Goal: Information Seeking & Learning: Learn about a topic

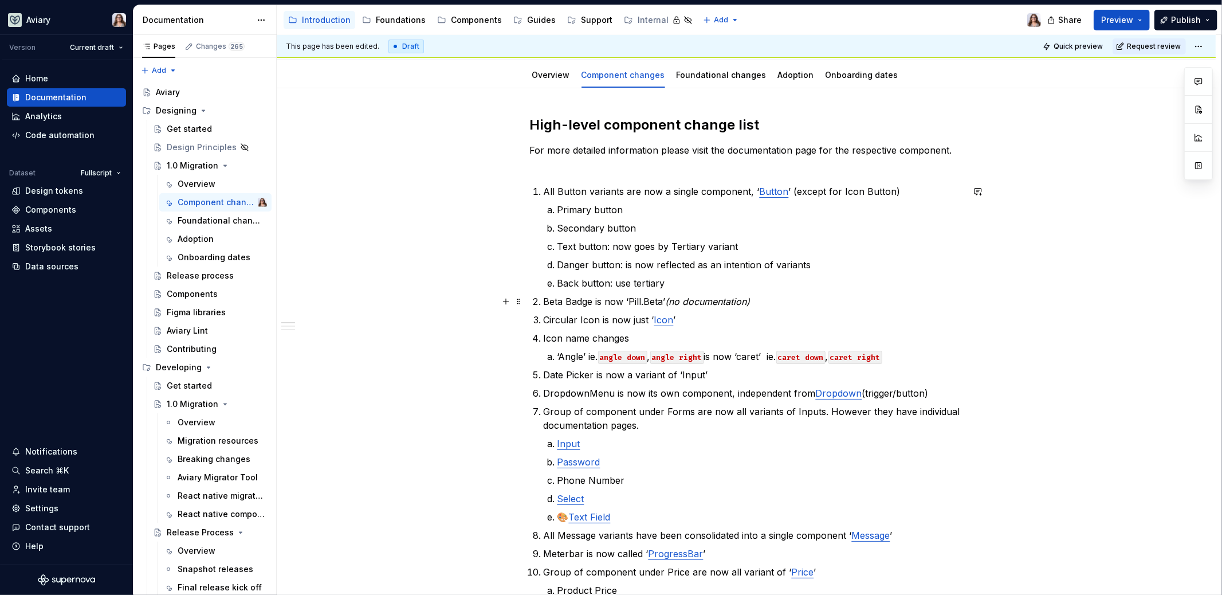
scroll to position [106, 0]
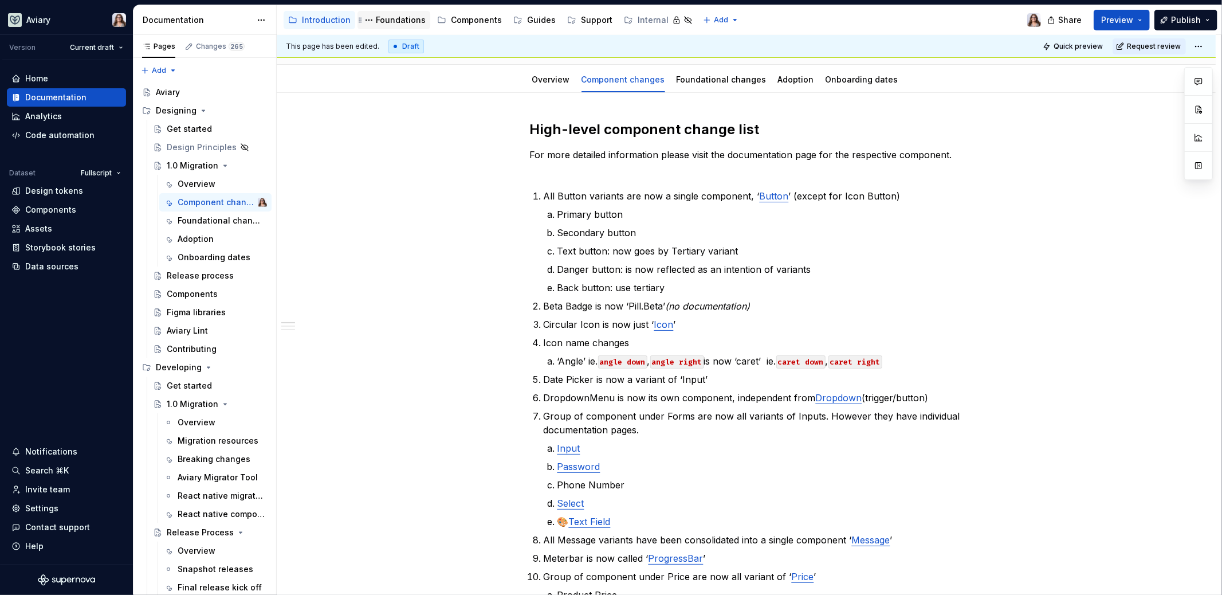
click at [401, 22] on div "Foundations" at bounding box center [401, 19] width 50 height 11
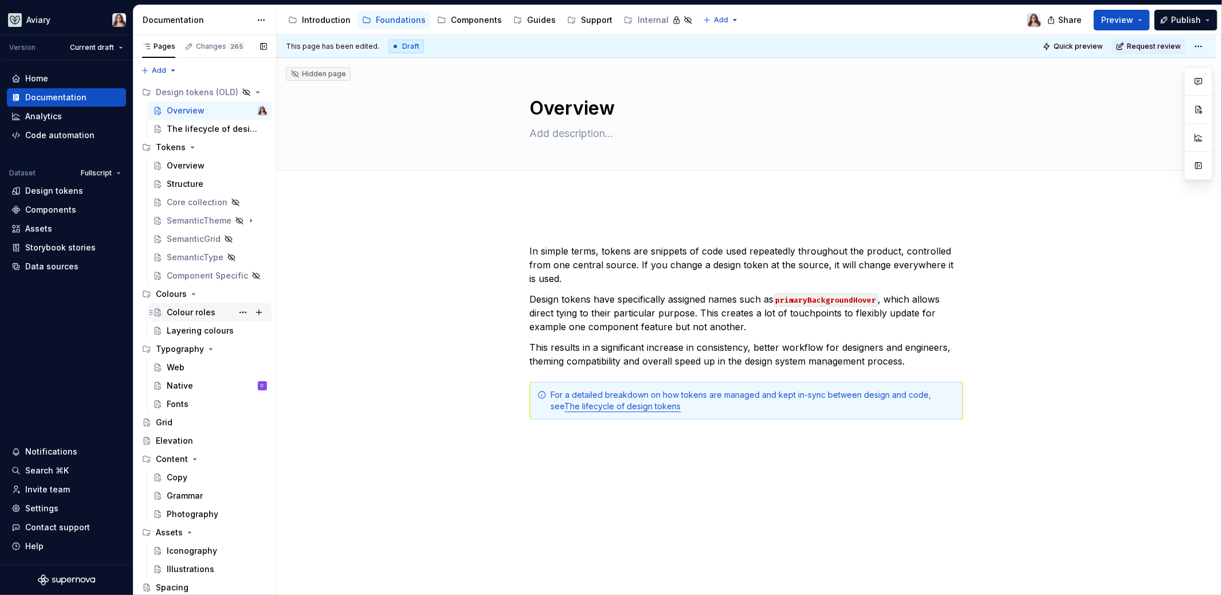
scroll to position [17, 0]
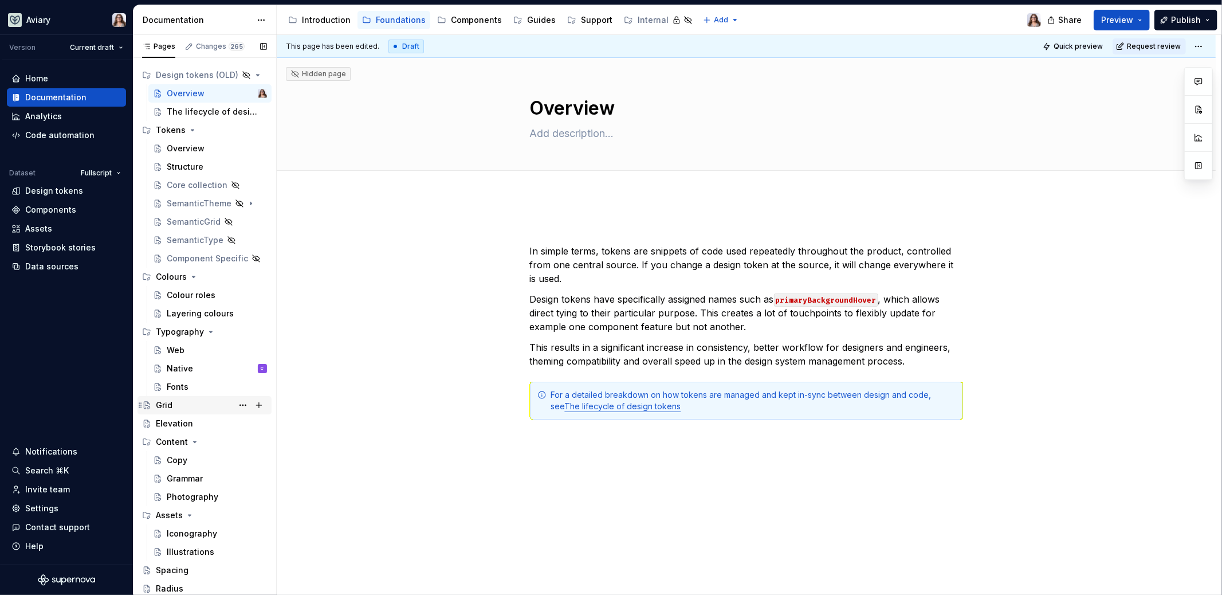
click at [175, 403] on div "Grid" at bounding box center [211, 405] width 111 height 16
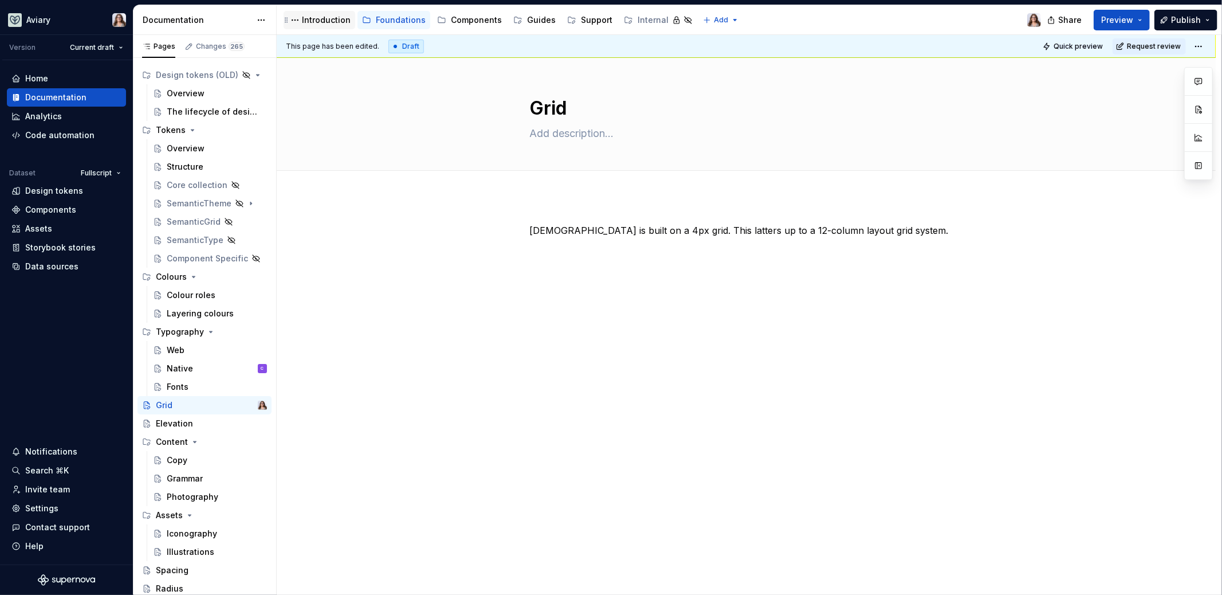
click at [320, 21] on div "Introduction" at bounding box center [326, 19] width 49 height 11
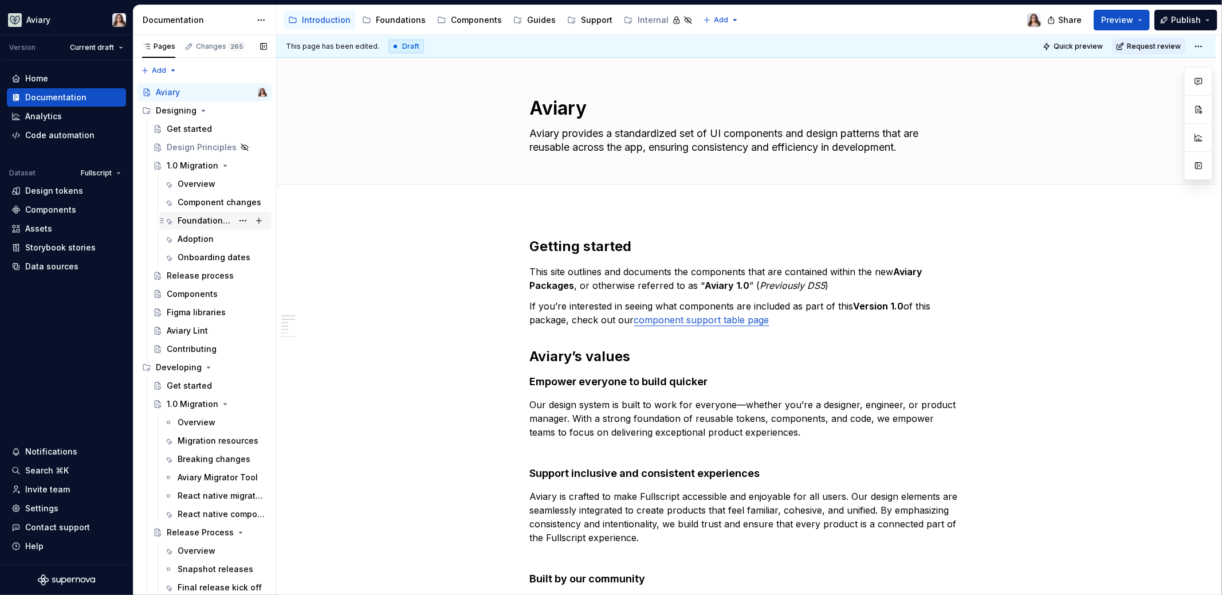
click at [199, 218] on div "Foundational changes" at bounding box center [205, 220] width 55 height 11
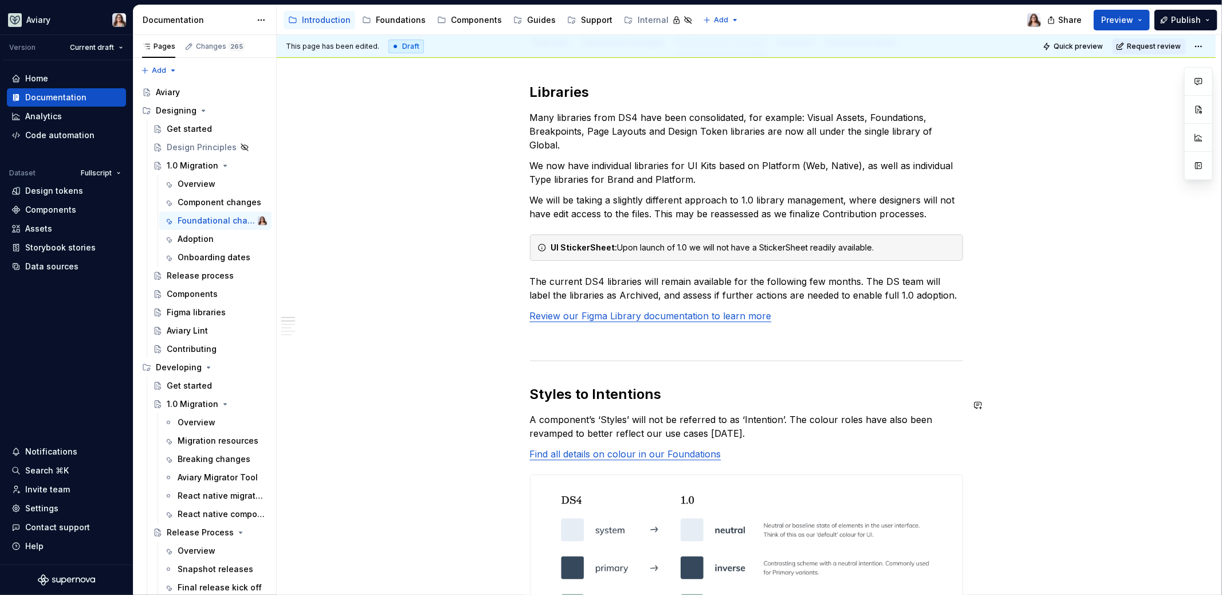
scroll to position [127, 0]
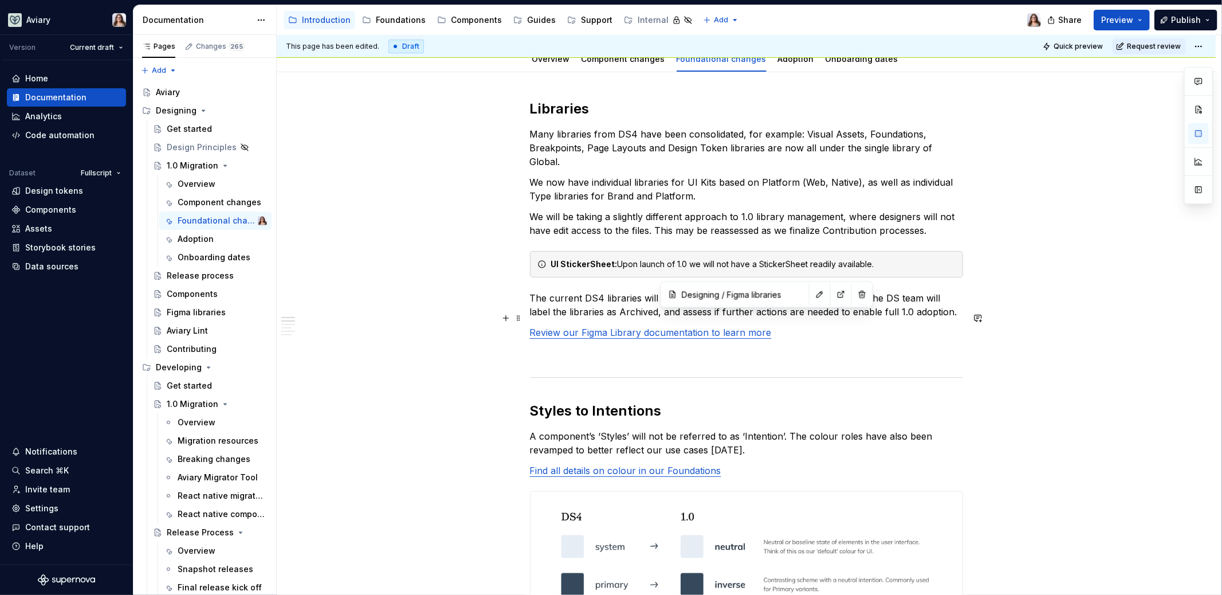
click at [753, 327] on link "Review our Figma Library documentation to learn more" at bounding box center [651, 332] width 242 height 11
click at [812, 293] on button "button" at bounding box center [820, 294] width 16 height 16
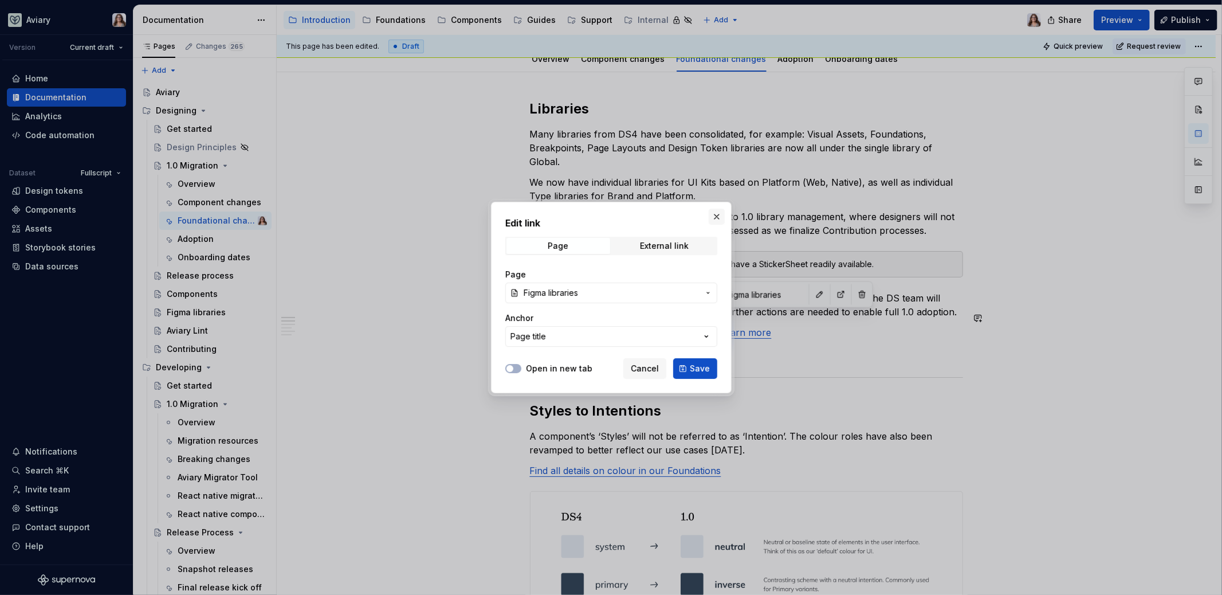
click at [716, 214] on button "button" at bounding box center [717, 217] width 16 height 16
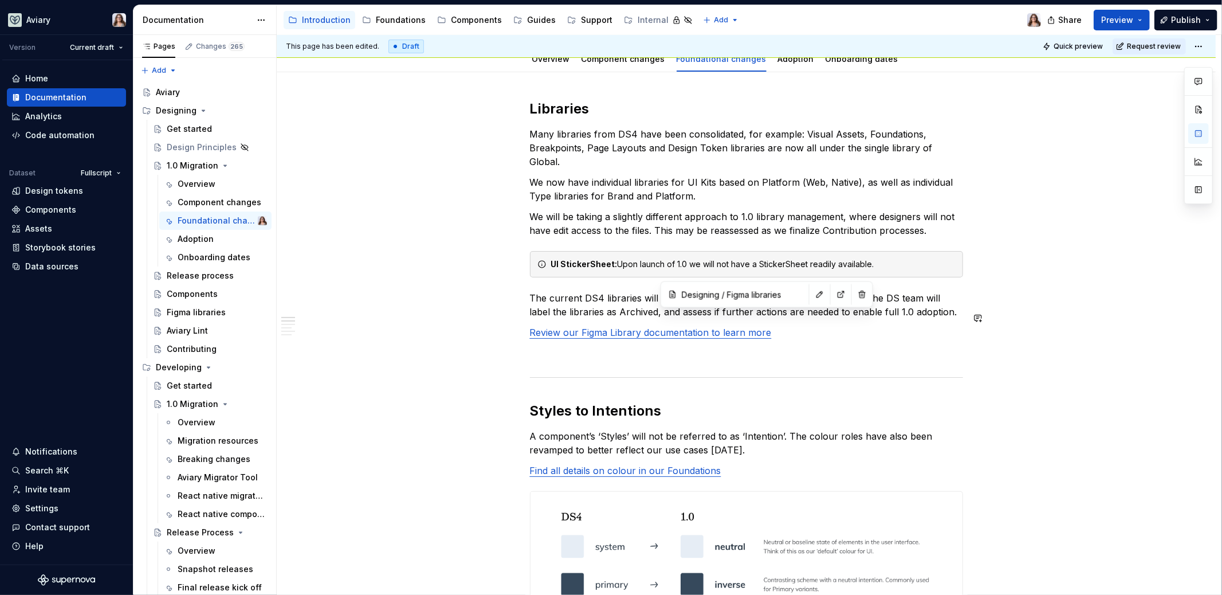
click at [732, 295] on input "Designing / Figma libraries" at bounding box center [741, 294] width 129 height 21
click at [709, 296] on input "Designing / Figma libraries" at bounding box center [741, 294] width 129 height 21
click at [812, 297] on button "button" at bounding box center [820, 294] width 16 height 16
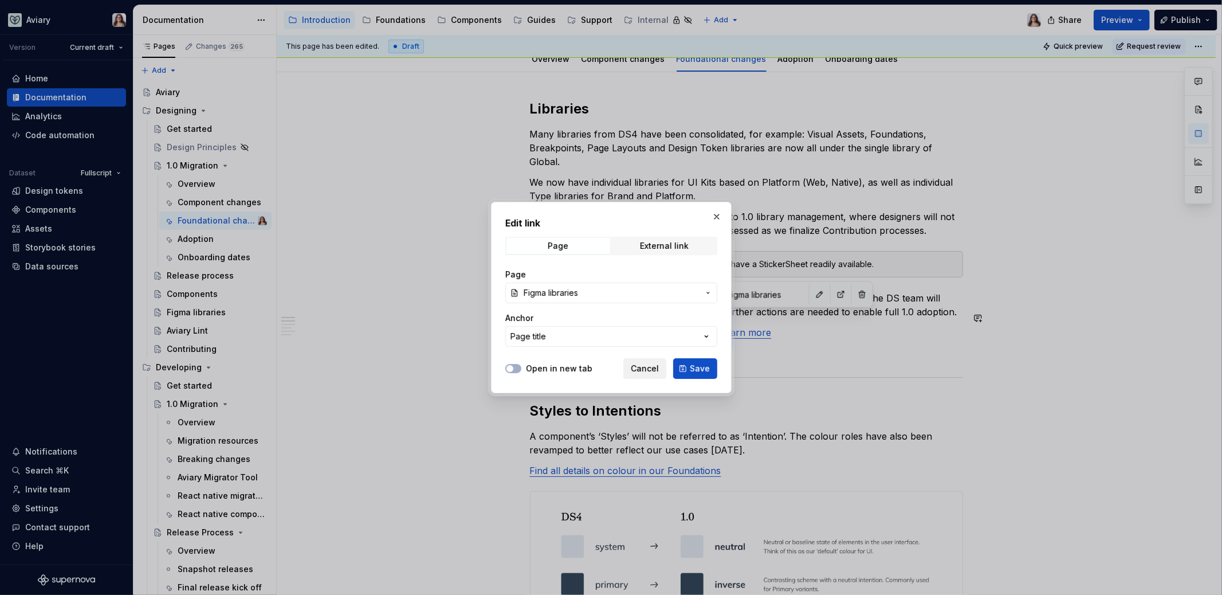
click at [653, 366] on span "Cancel" at bounding box center [645, 368] width 28 height 11
type textarea "*"
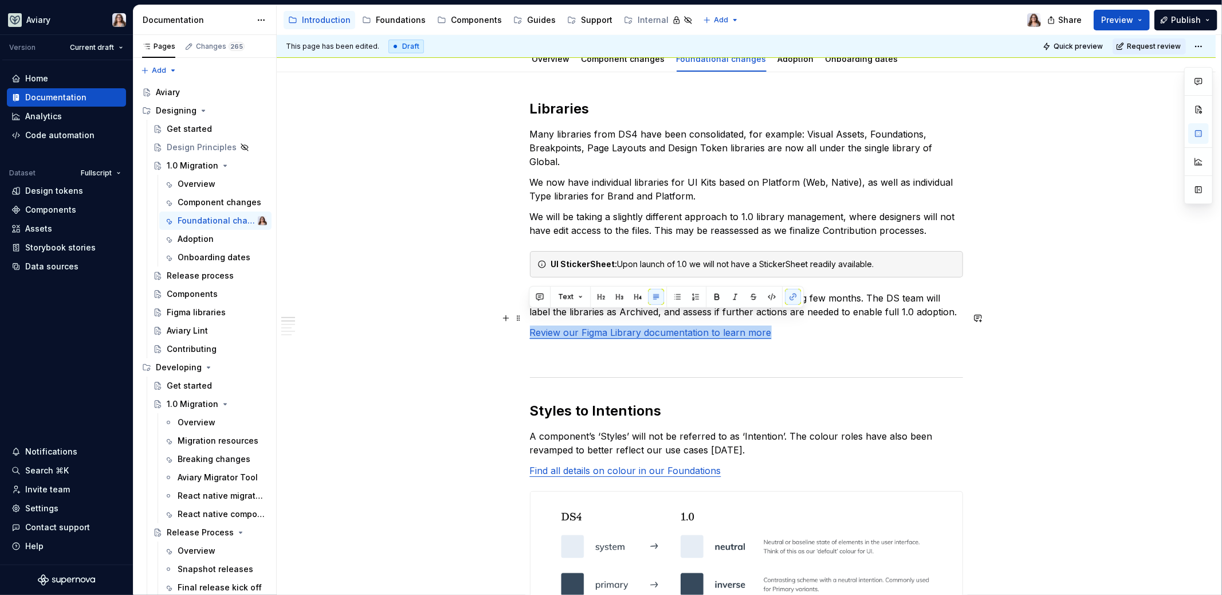
drag, startPoint x: 764, startPoint y: 318, endPoint x: 527, endPoint y: 315, distance: 237.2
drag, startPoint x: 687, startPoint y: 319, endPoint x: 529, endPoint y: 317, distance: 157.6
click at [530, 325] on p "Learn about our new Figma Libraries" at bounding box center [746, 332] width 433 height 14
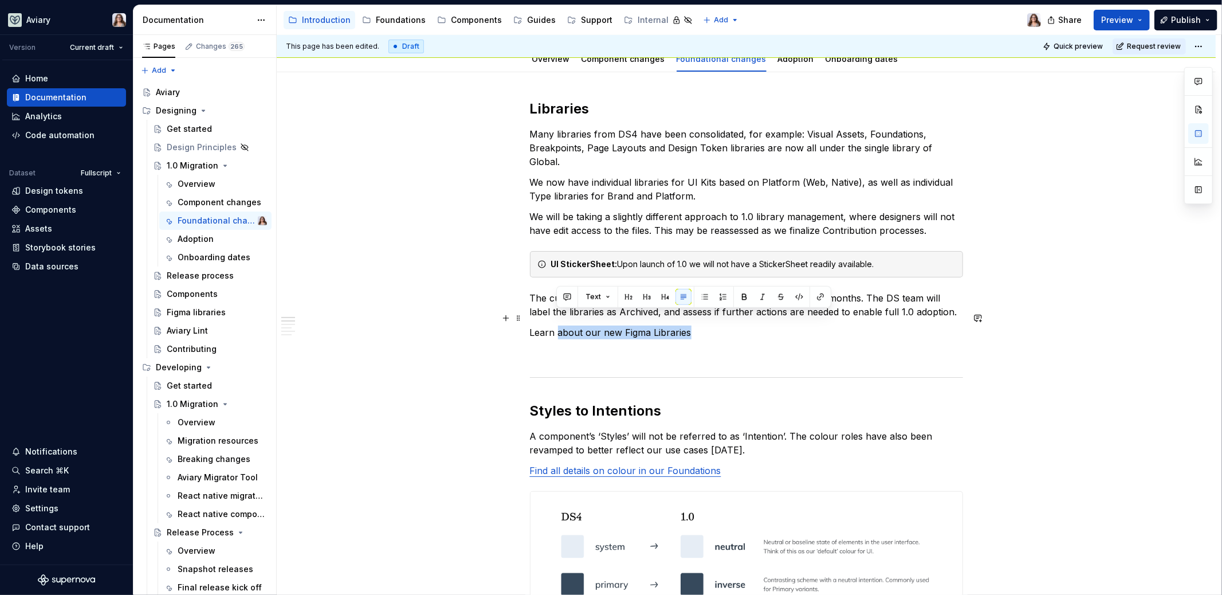
drag, startPoint x: 688, startPoint y: 318, endPoint x: 558, endPoint y: 317, distance: 129.5
click at [558, 325] on p "Learn about our new Figma Libraries" at bounding box center [746, 332] width 433 height 14
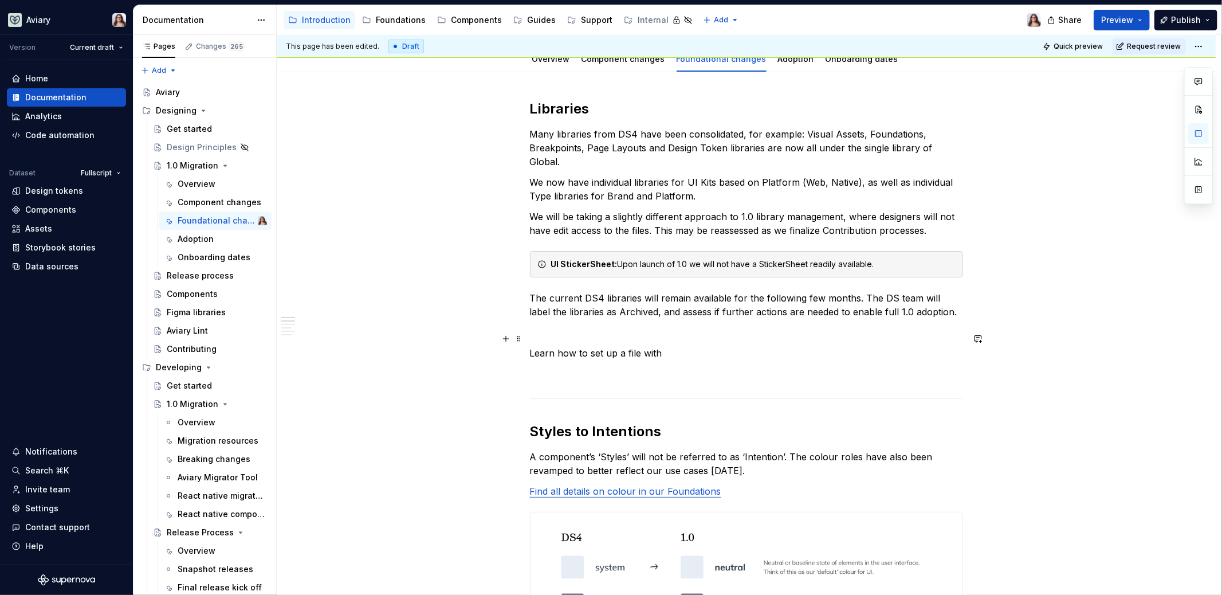
click at [662, 346] on p "Learn how to set up a file with" at bounding box center [746, 353] width 433 height 14
drag, startPoint x: 662, startPoint y: 339, endPoint x: 618, endPoint y: 337, distance: 44.1
click at [619, 346] on p "Learn how to set up a file with" at bounding box center [746, 353] width 433 height 14
click at [647, 346] on p "Learn how to set up a file with" at bounding box center [746, 353] width 433 height 14
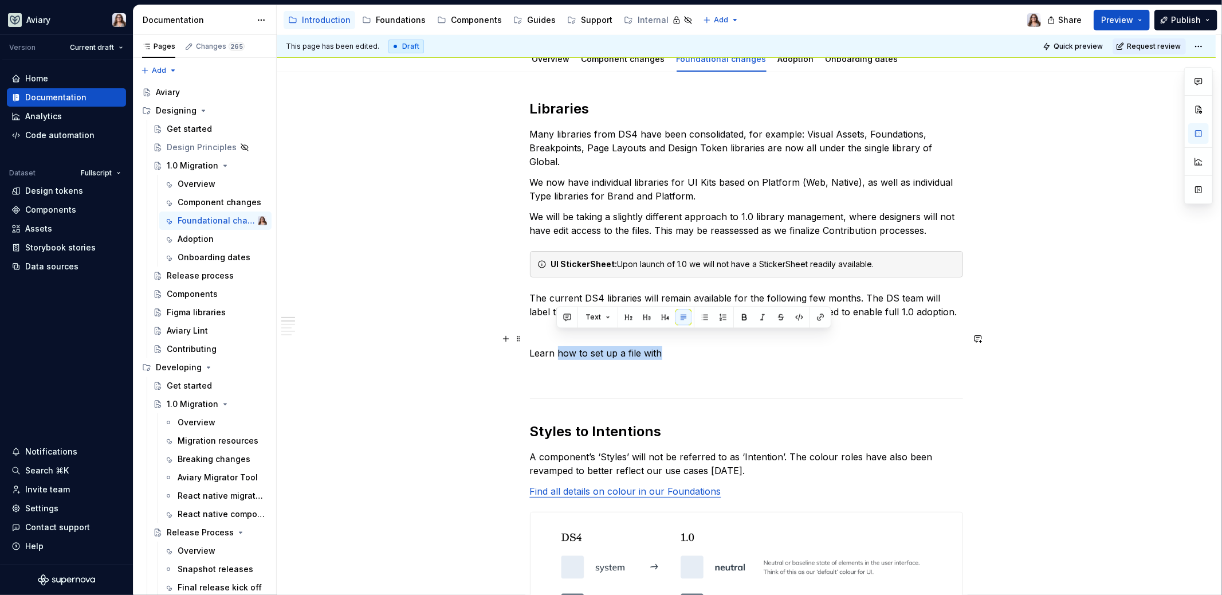
drag, startPoint x: 660, startPoint y: 337, endPoint x: 557, endPoint y: 336, distance: 102.6
click at [557, 346] on p "Learn how to set up a file with" at bounding box center [746, 353] width 433 height 14
drag, startPoint x: 686, startPoint y: 340, endPoint x: 520, endPoint y: 338, distance: 166.2
click at [624, 346] on p "Learn about our new Figma Libraries" at bounding box center [746, 353] width 433 height 14
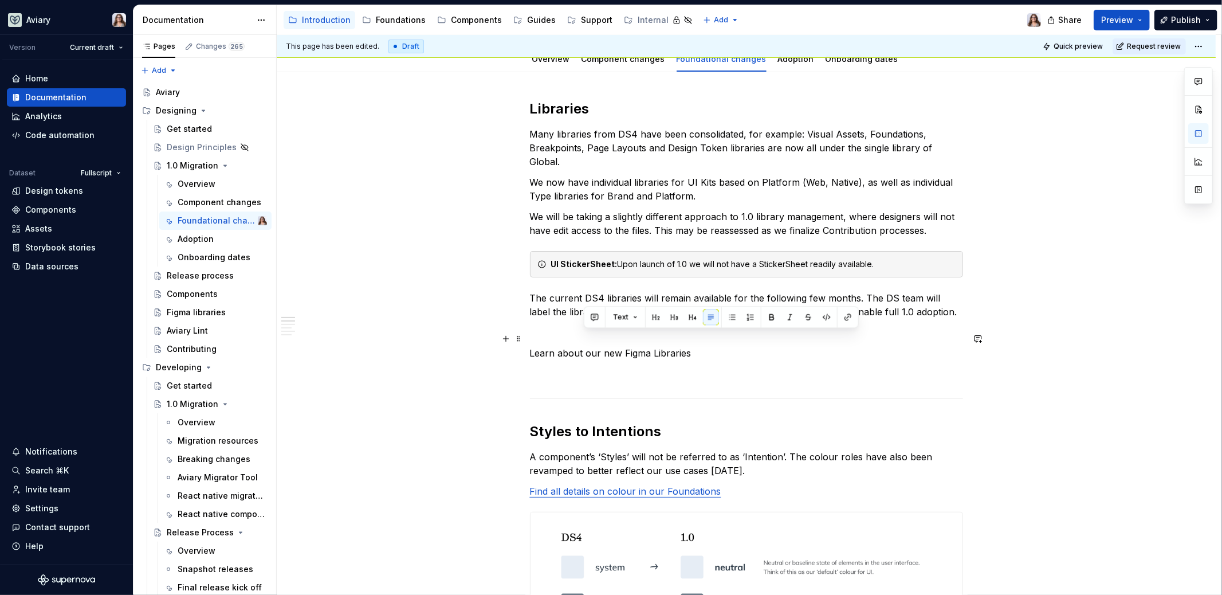
drag, startPoint x: 584, startPoint y: 337, endPoint x: 698, endPoint y: 332, distance: 113.6
click at [695, 346] on p "Learn about our new Figma Libraries" at bounding box center [746, 353] width 433 height 14
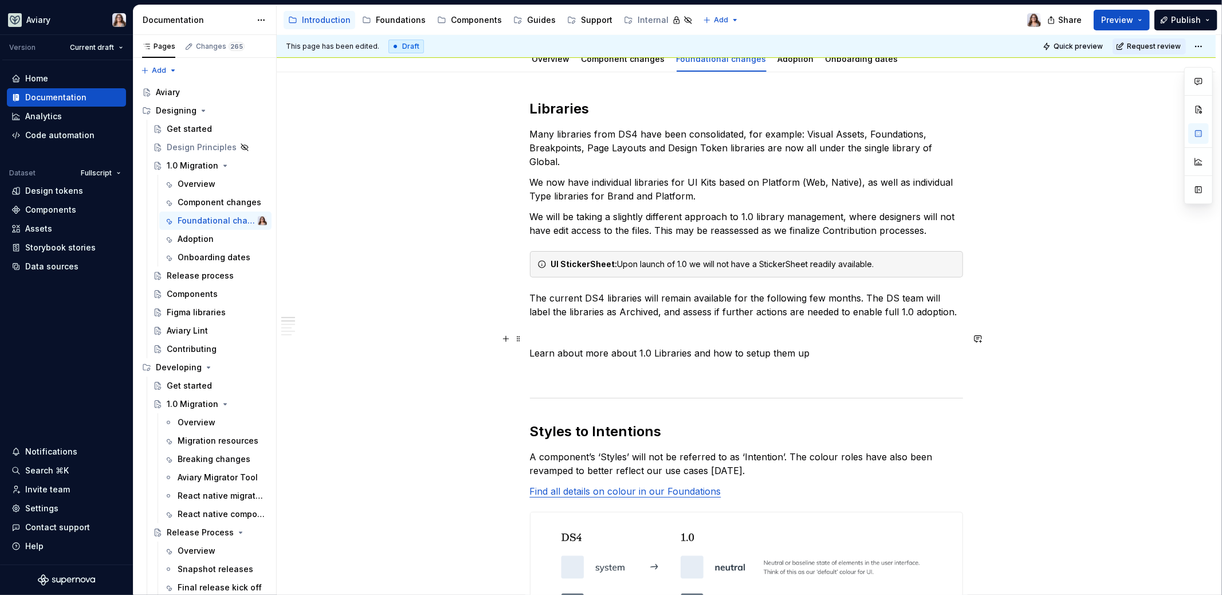
click at [583, 346] on p "Learn about more about 1.0 Libraries and how to setup them up" at bounding box center [746, 353] width 433 height 14
click at [775, 346] on p "Learn more about 1.0 Libraries and how to setup them up" at bounding box center [746, 353] width 433 height 14
drag, startPoint x: 863, startPoint y: 334, endPoint x: 775, endPoint y: 341, distance: 89.1
click at [775, 346] on p "Learn more about 1.0 Libraries and how to setup them up → Figma libraries" at bounding box center [746, 353] width 433 height 14
click at [612, 325] on p at bounding box center [746, 332] width 433 height 14
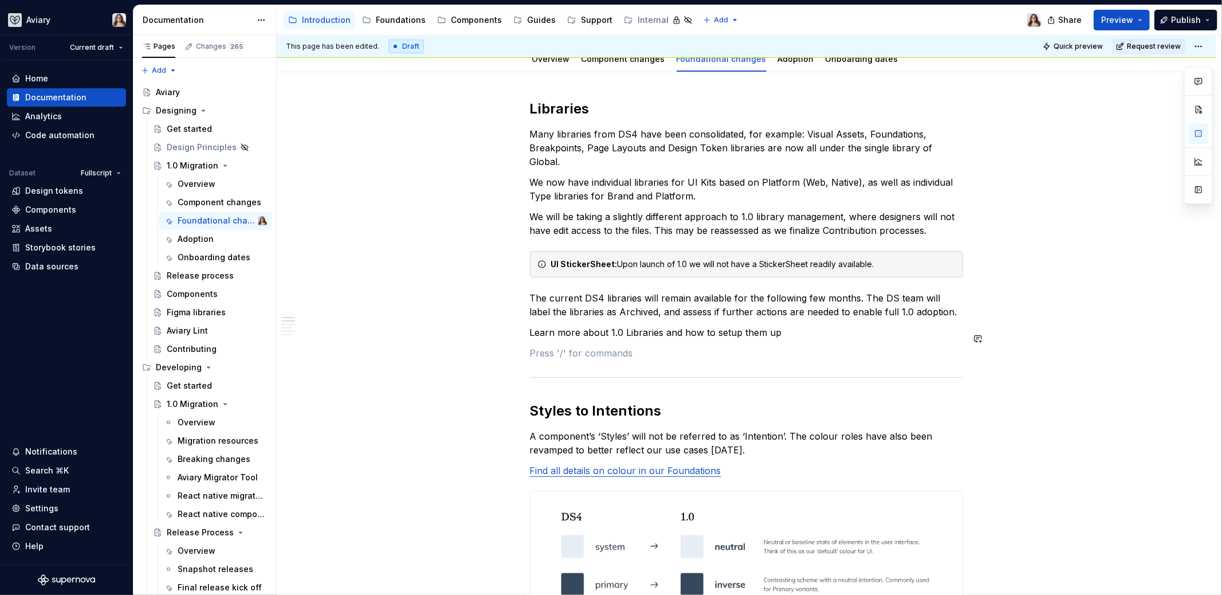
click at [530, 325] on p "Learn more about 1.0 Libraries and how to setup them up" at bounding box center [746, 332] width 433 height 14
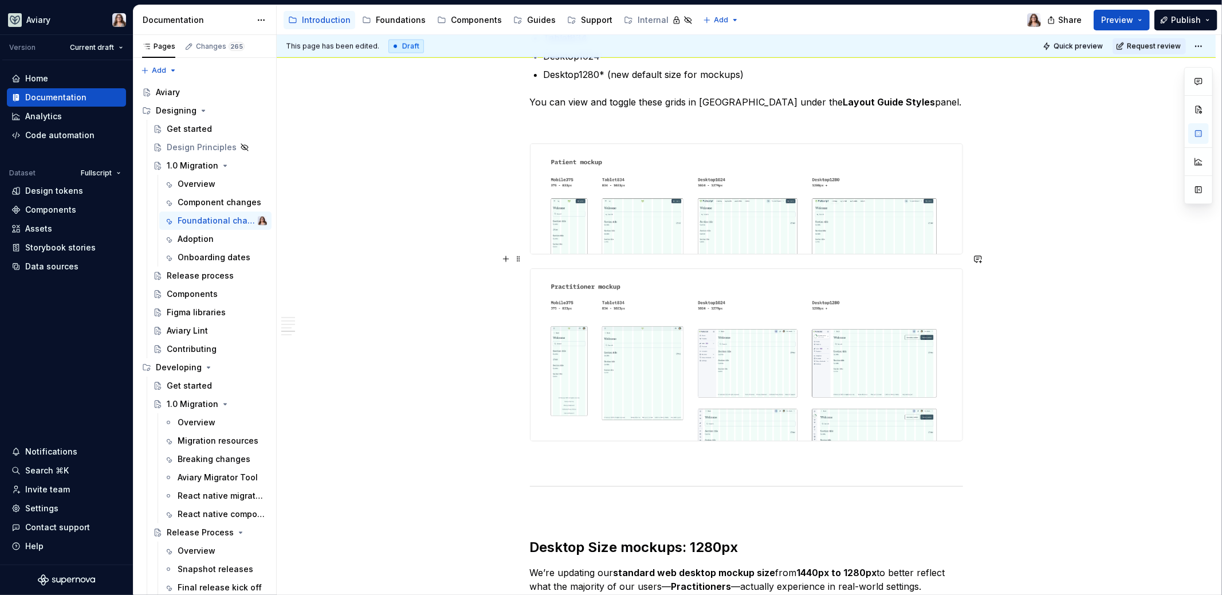
scroll to position [1402, 0]
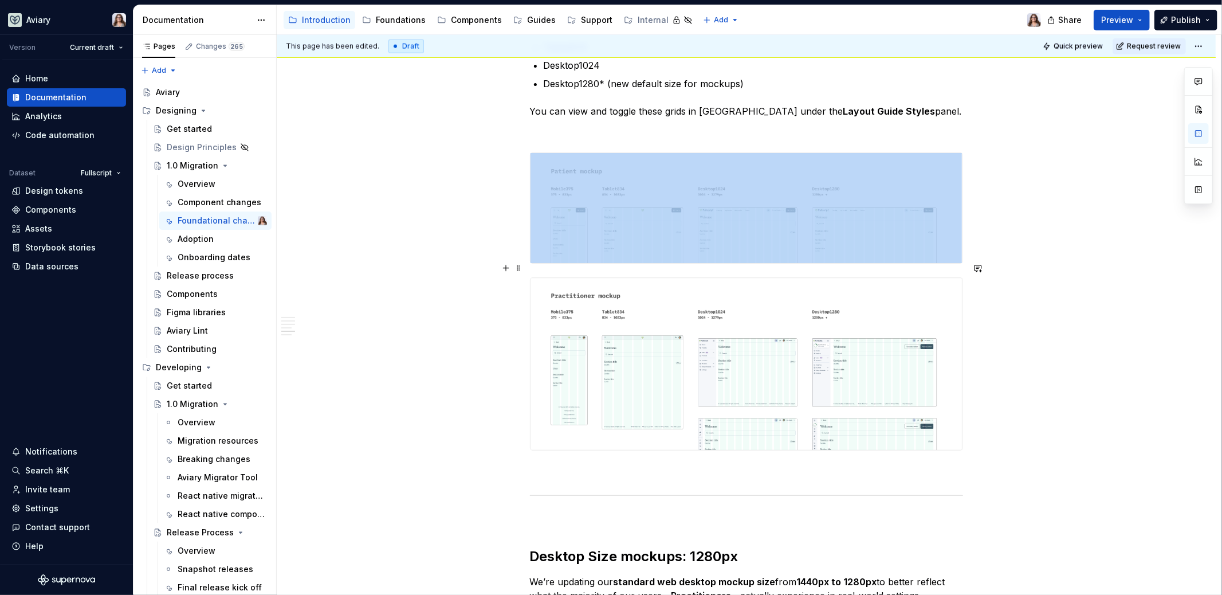
click at [682, 345] on img at bounding box center [747, 364] width 432 height 172
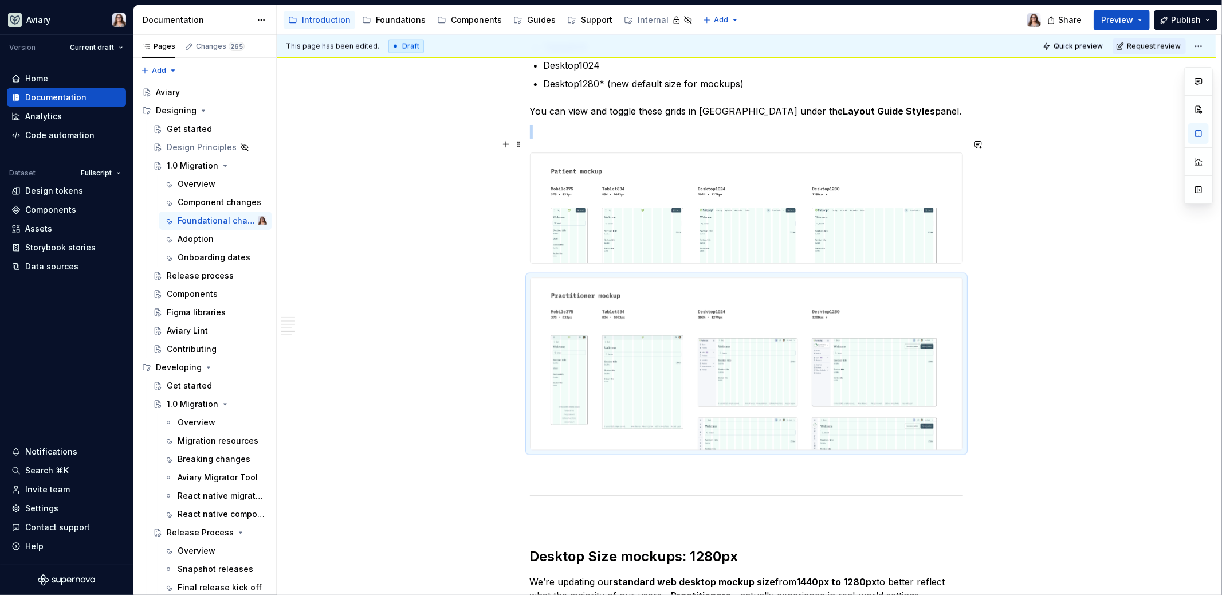
click at [679, 218] on img at bounding box center [747, 207] width 432 height 109
click at [673, 125] on p at bounding box center [746, 132] width 433 height 14
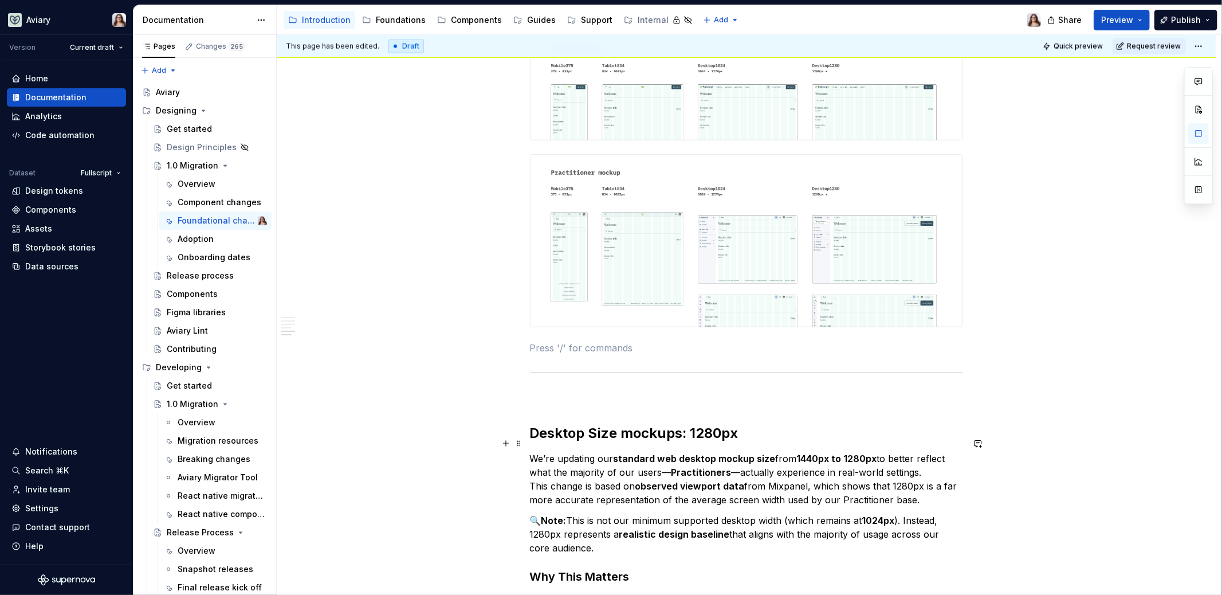
scroll to position [1537, 0]
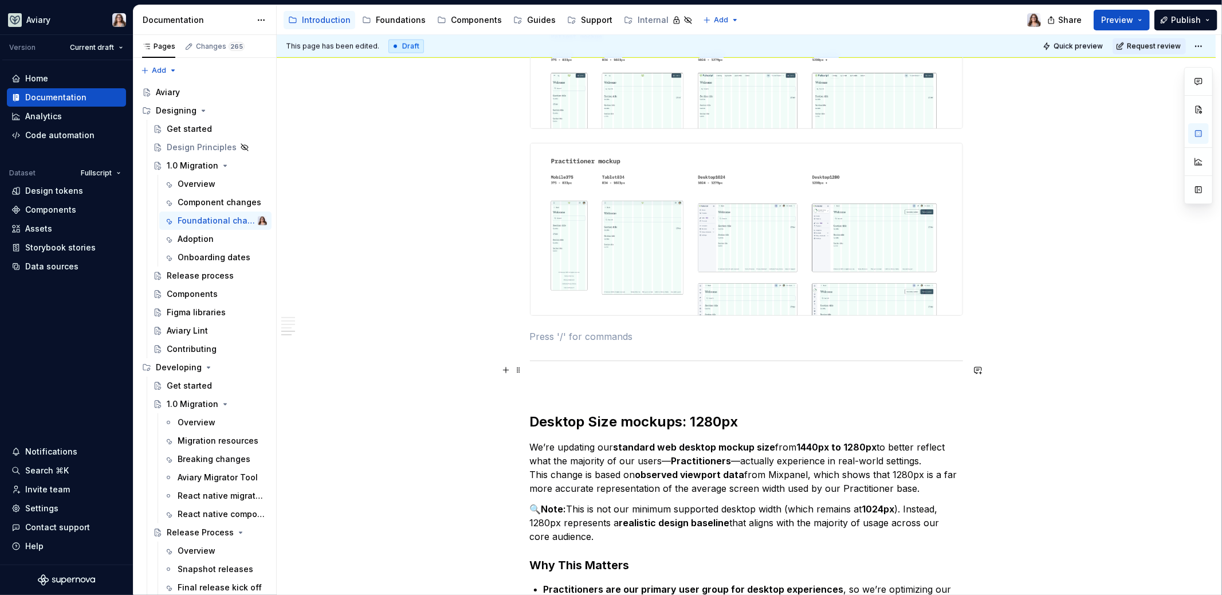
click at [568, 378] on p at bounding box center [746, 385] width 433 height 14
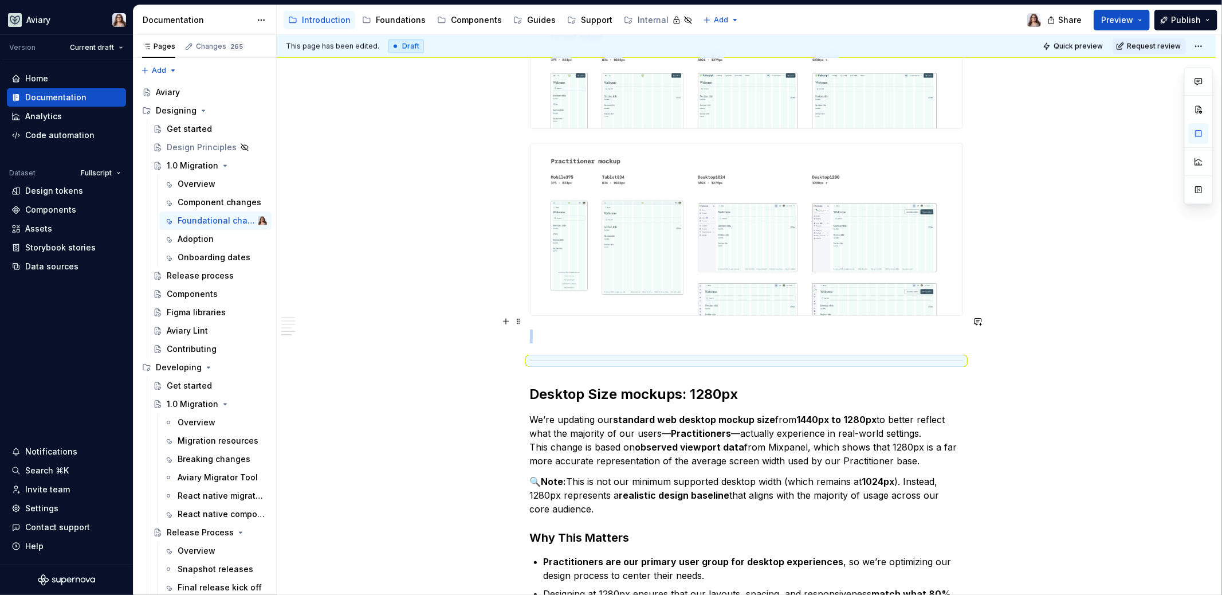
click at [630, 329] on p at bounding box center [746, 336] width 433 height 14
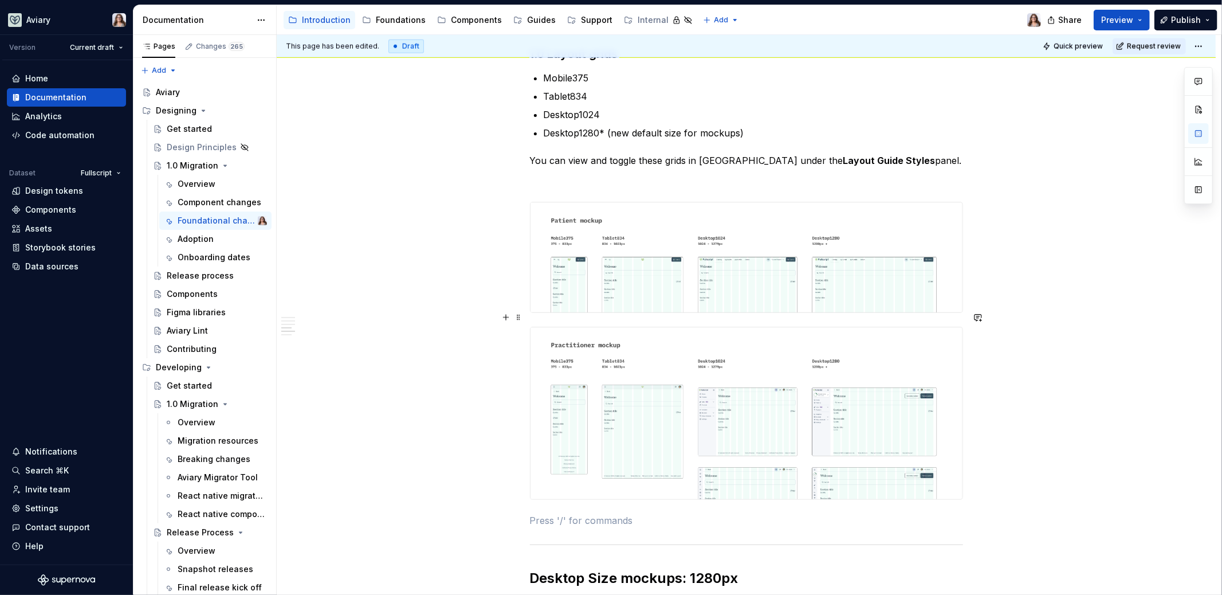
scroll to position [1354, 0]
click at [897, 152] on p "You can view and toggle these grids in Figma under the Layout Guide Styles pane…" at bounding box center [746, 159] width 433 height 14
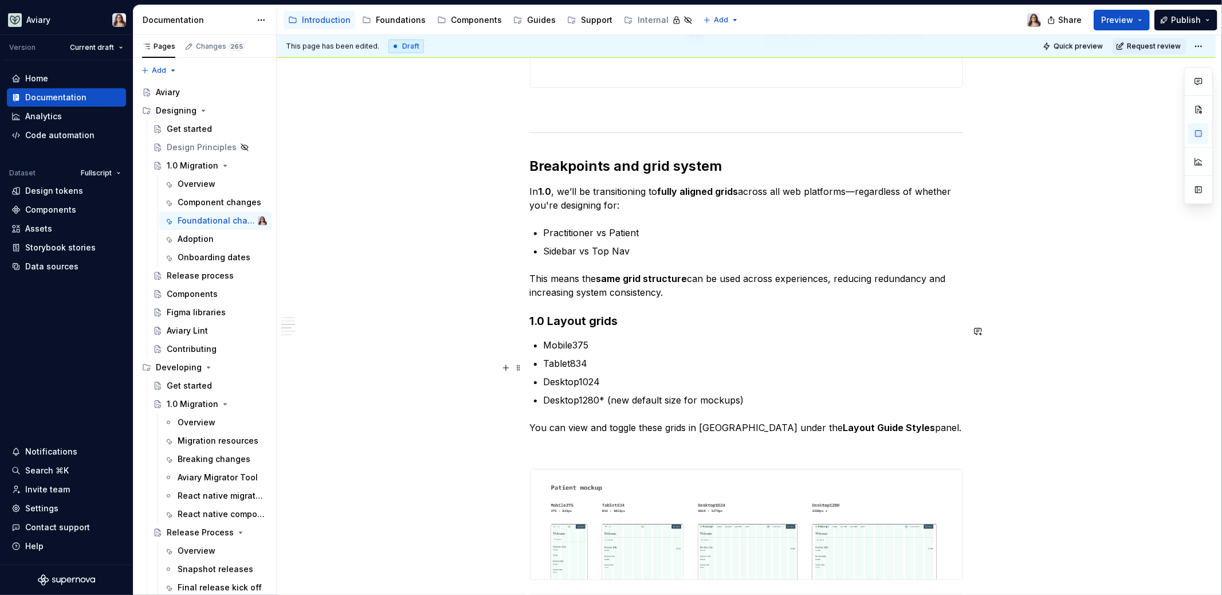
scroll to position [1115, 0]
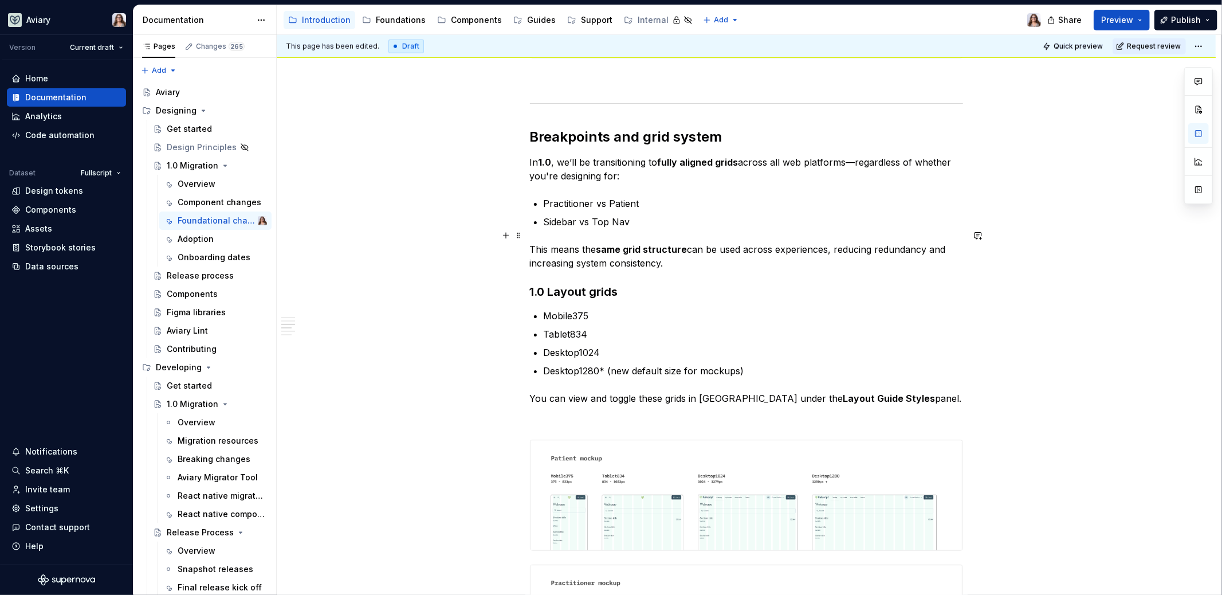
click at [685, 242] on p "This means the same grid structure can be used across experiences, reducing red…" at bounding box center [746, 256] width 433 height 28
click at [671, 248] on p "This means the same grid structure can be used across experiences, reducing red…" at bounding box center [746, 256] width 433 height 28
drag, startPoint x: 789, startPoint y: 252, endPoint x: 669, endPoint y: 249, distance: 120.3
click at [669, 249] on p "This means the same grid structure can be used across experiences, reducing red…" at bounding box center [746, 256] width 433 height 28
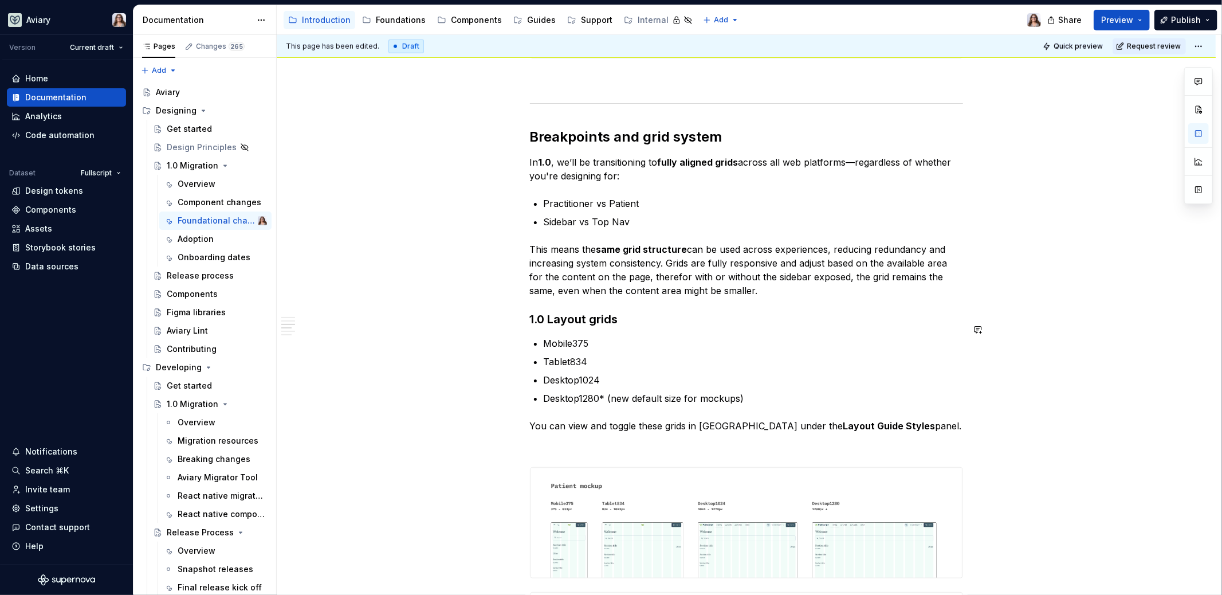
scroll to position [1176, 0]
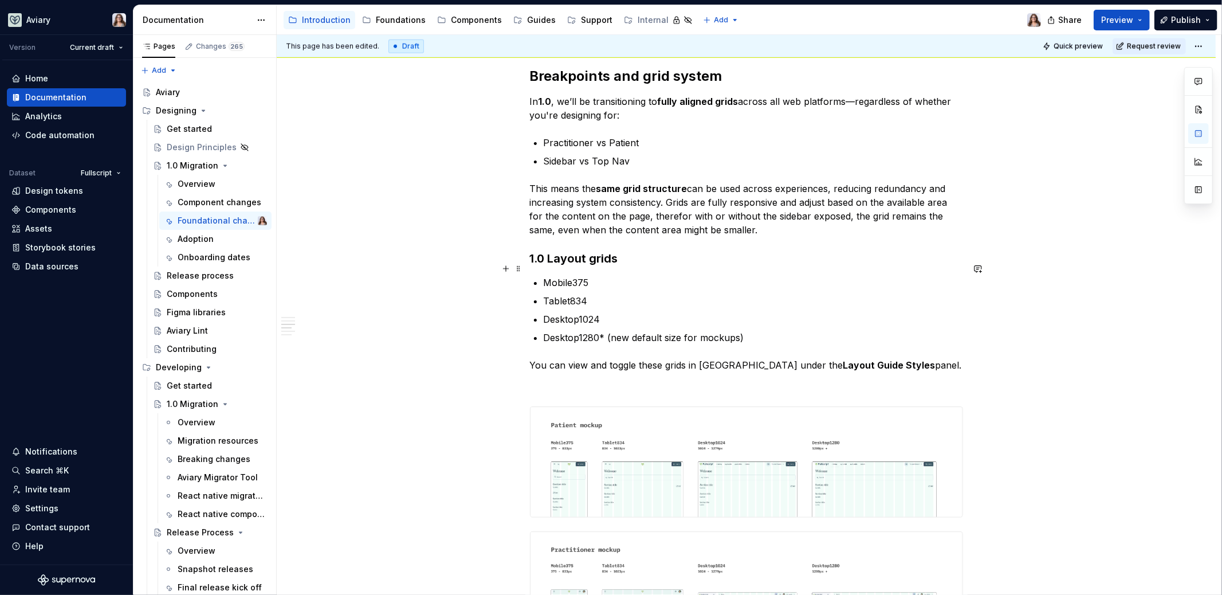
click at [620, 276] on p "Mobile375" at bounding box center [753, 283] width 419 height 14
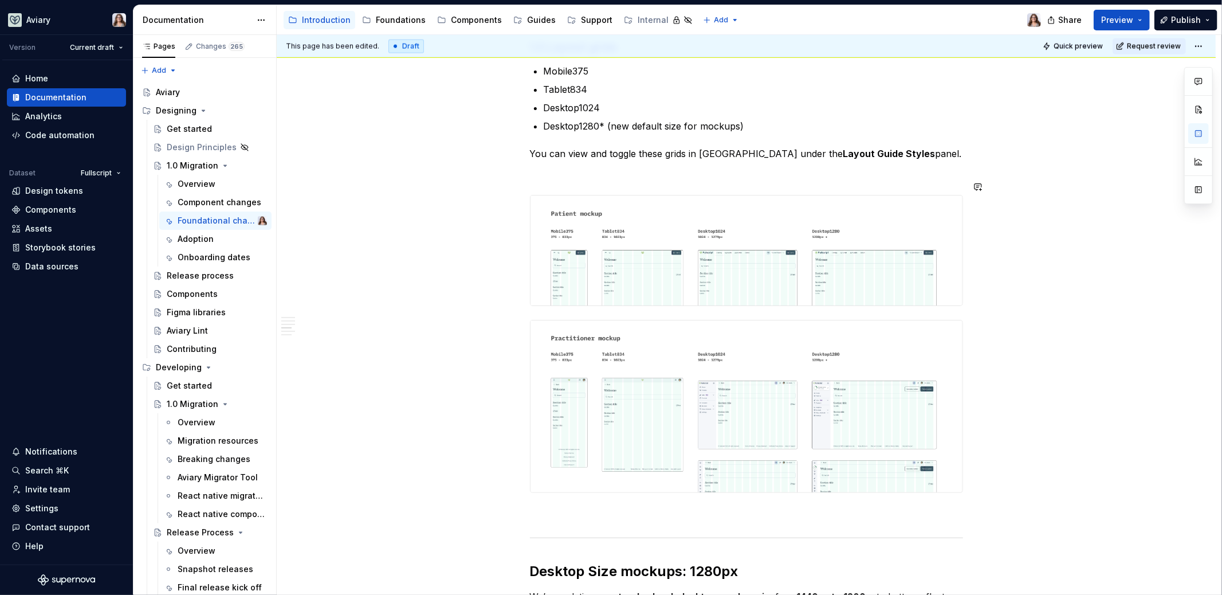
scroll to position [1221, 0]
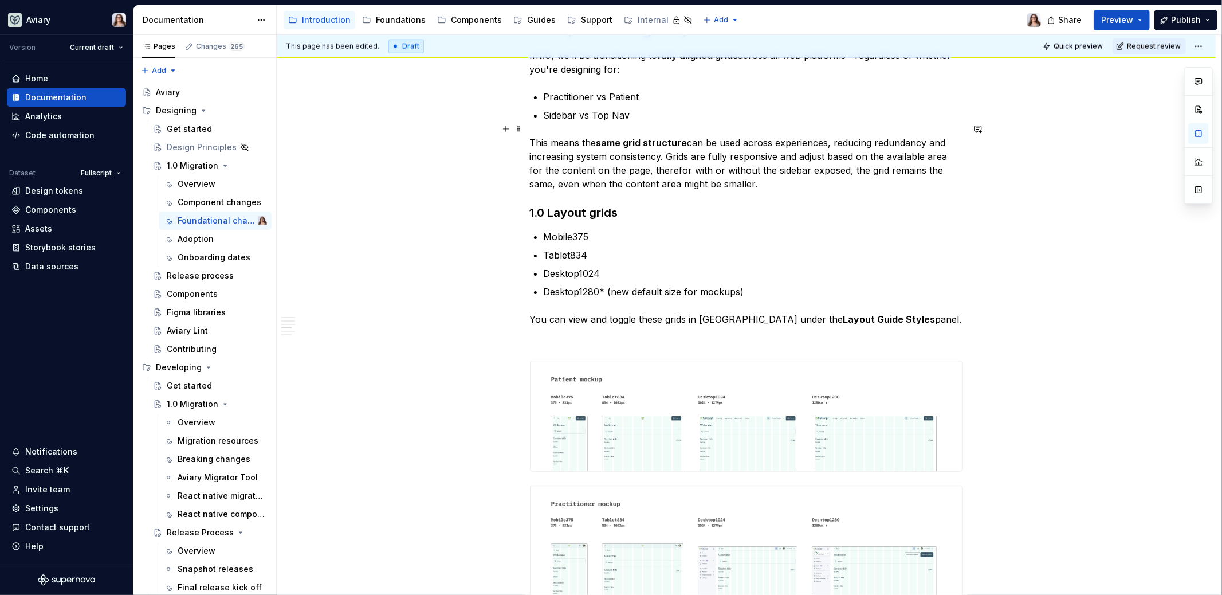
click at [762, 168] on p "This means the same grid structure can be used across experiences, reducing red…" at bounding box center [746, 163] width 433 height 55
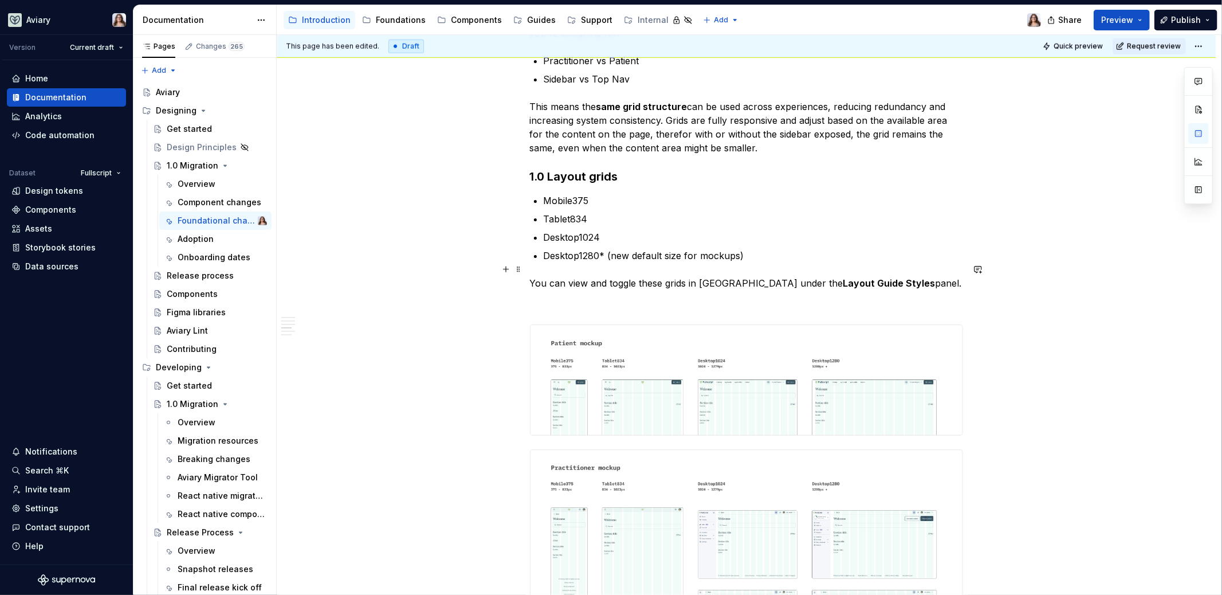
scroll to position [1258, 0]
drag, startPoint x: 529, startPoint y: 159, endPoint x: 908, endPoint y: 272, distance: 394.6
click at [908, 272] on div "Libraries Many libraries from DS4 have been consolidated, for example: Visual A…" at bounding box center [746, 86] width 433 height 2236
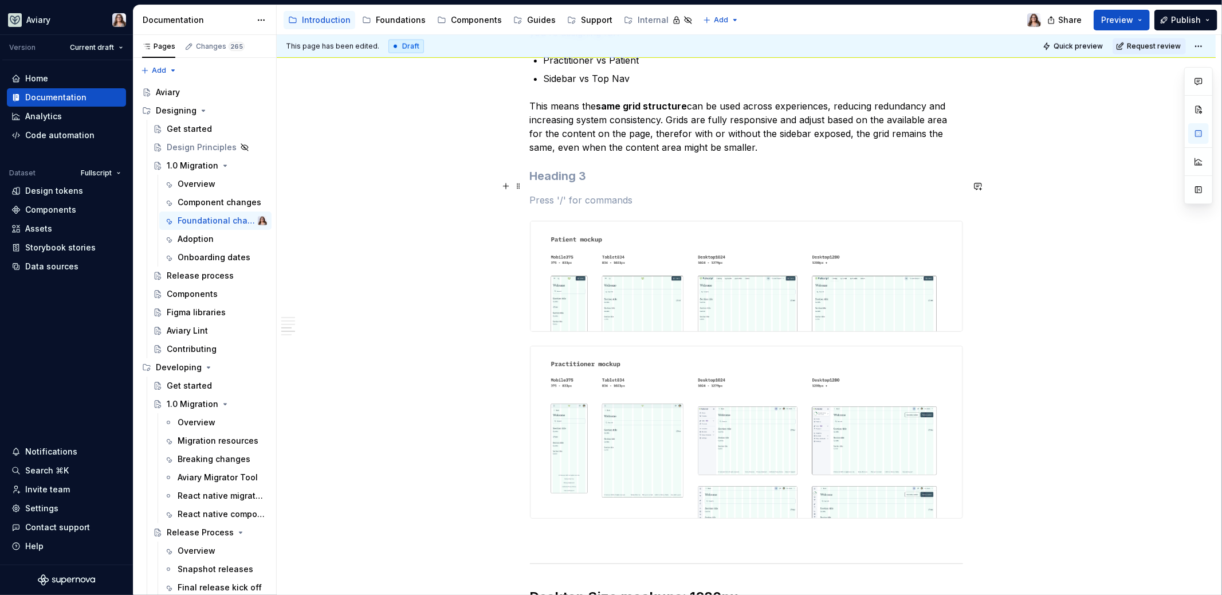
click at [564, 193] on p at bounding box center [746, 200] width 433 height 14
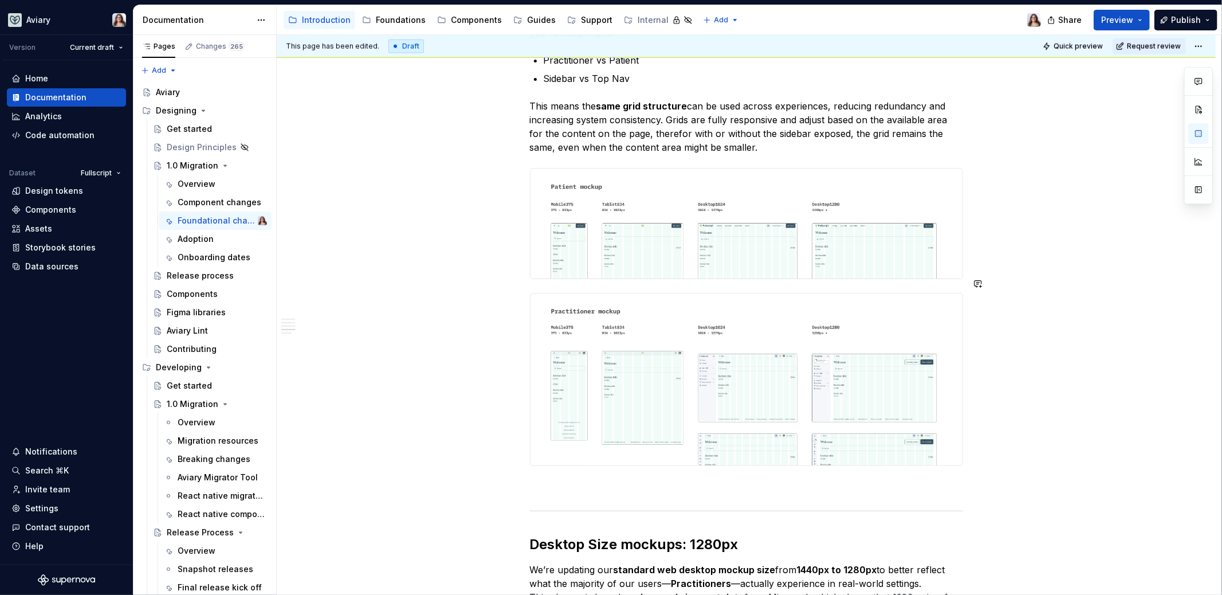
click at [967, 462] on div "Libraries Many libraries from DS4 have been consolidated, for example: Visual A…" at bounding box center [746, 90] width 939 height 2299
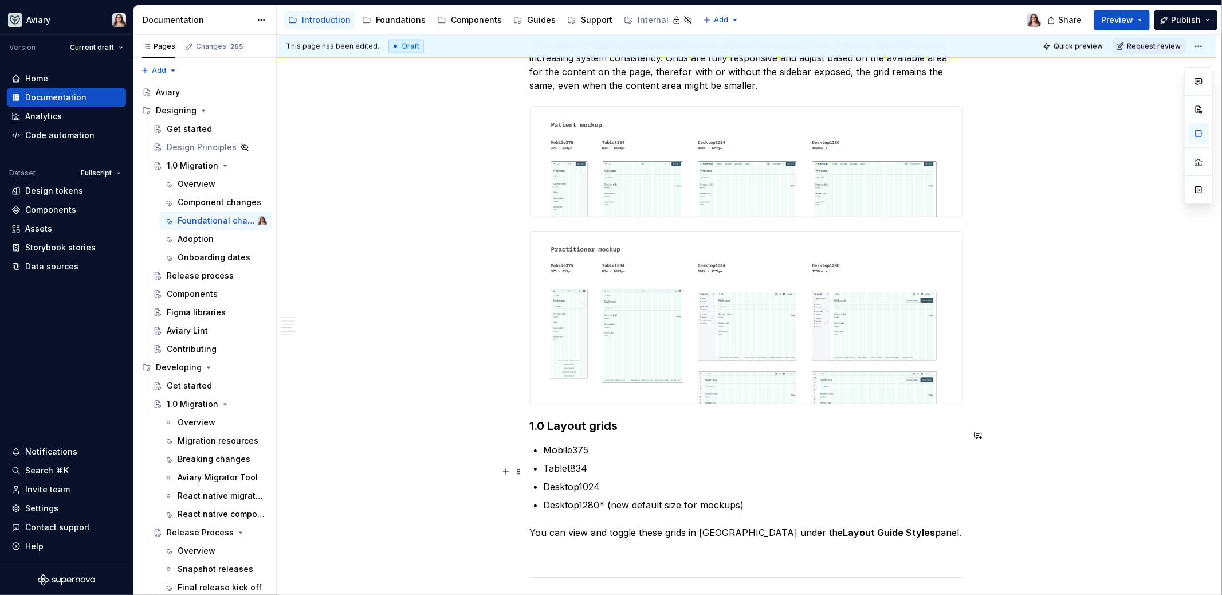
scroll to position [1338, 0]
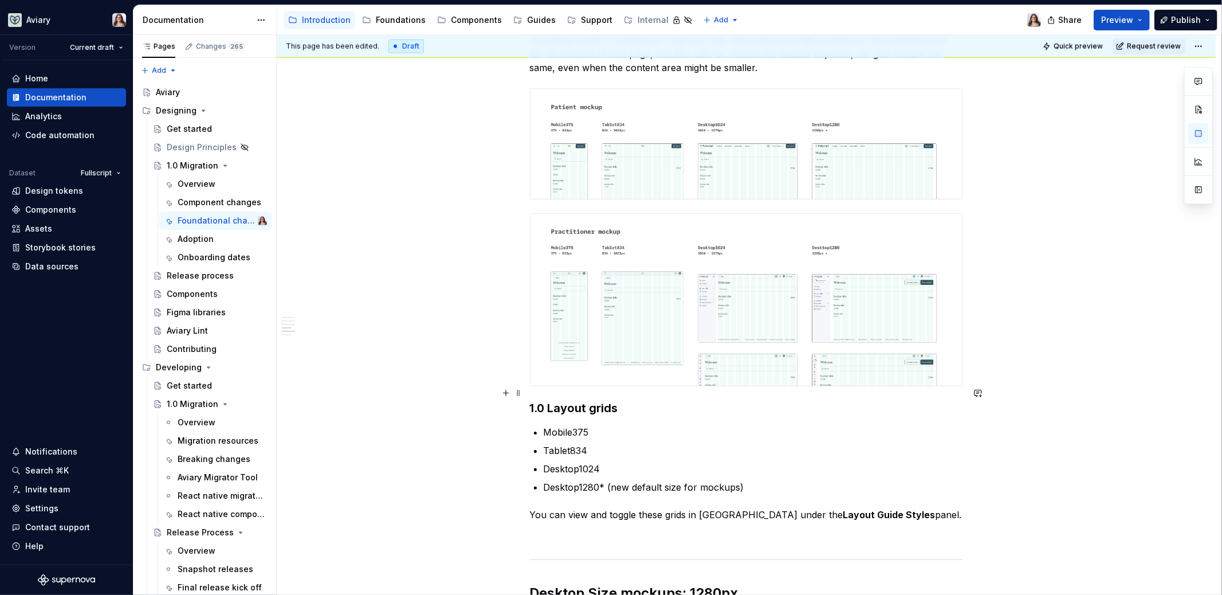
click at [531, 400] on h3 "1.0 Layout grids" at bounding box center [746, 408] width 433 height 16
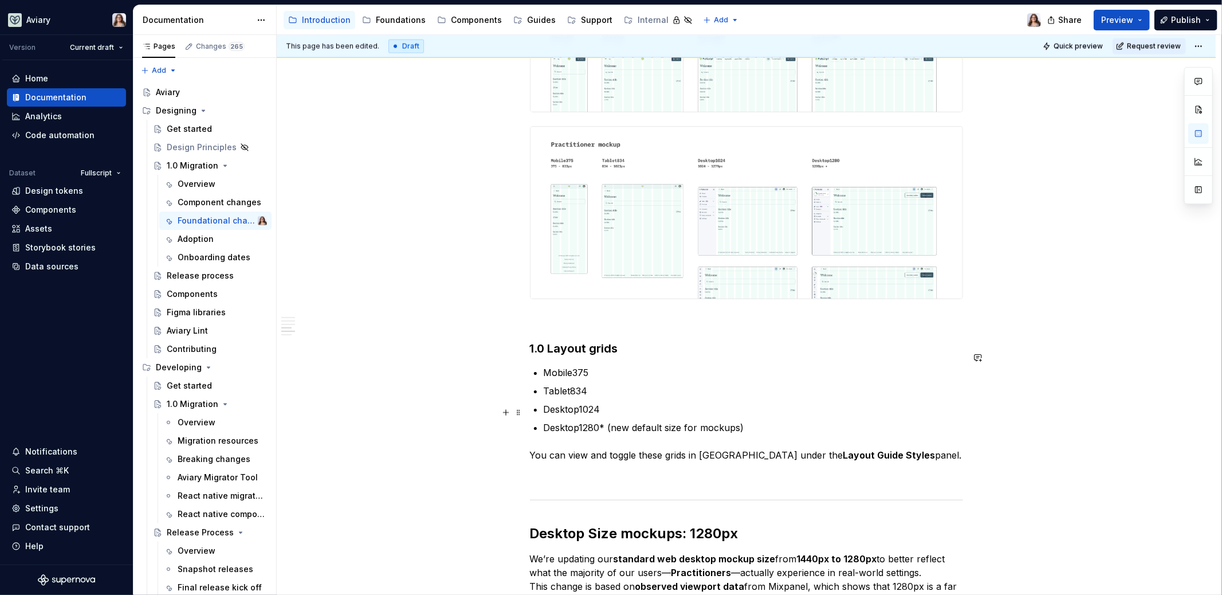
scroll to position [1436, 0]
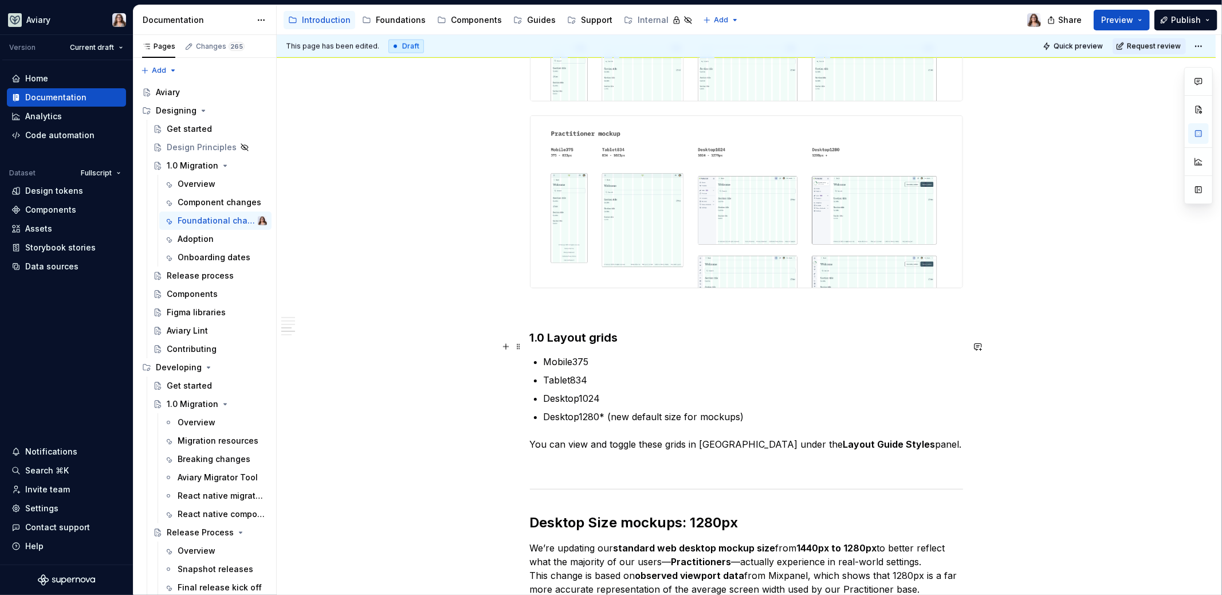
click at [604, 355] on p "Mobile375" at bounding box center [753, 362] width 419 height 14
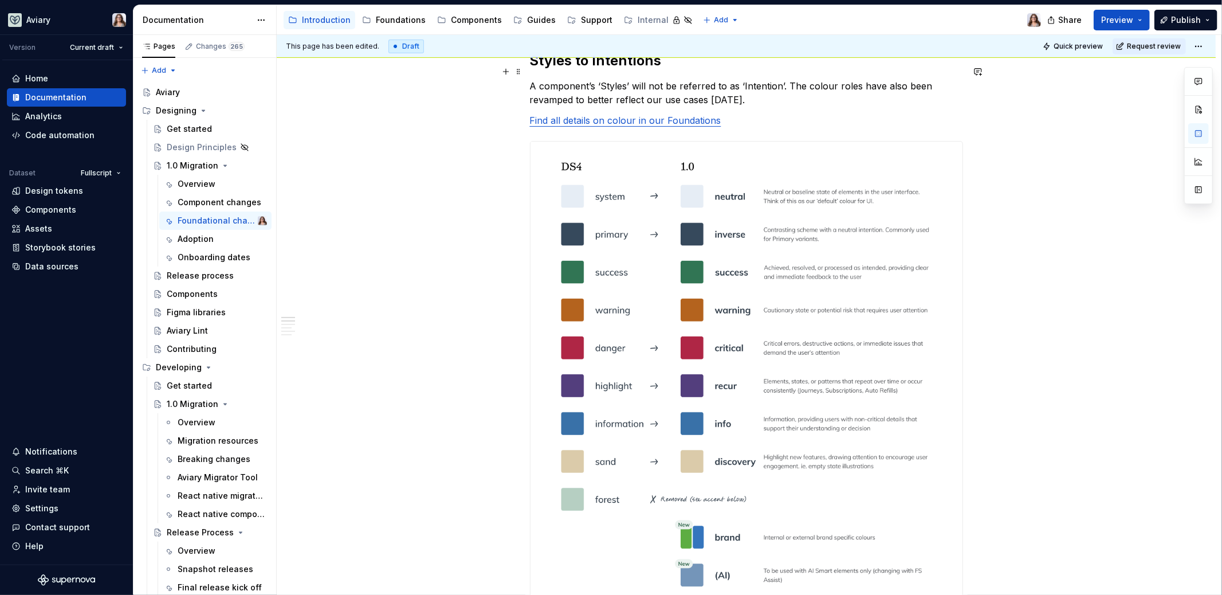
scroll to position [676, 0]
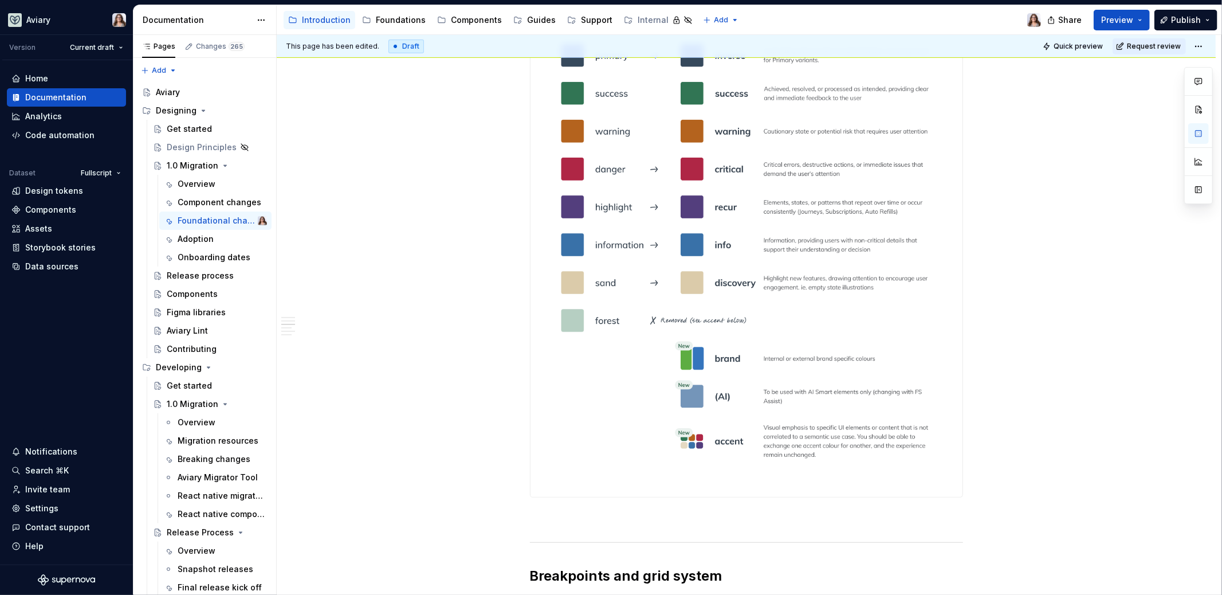
type textarea "*"
click at [634, 340] on img at bounding box center [747, 230] width 432 height 534
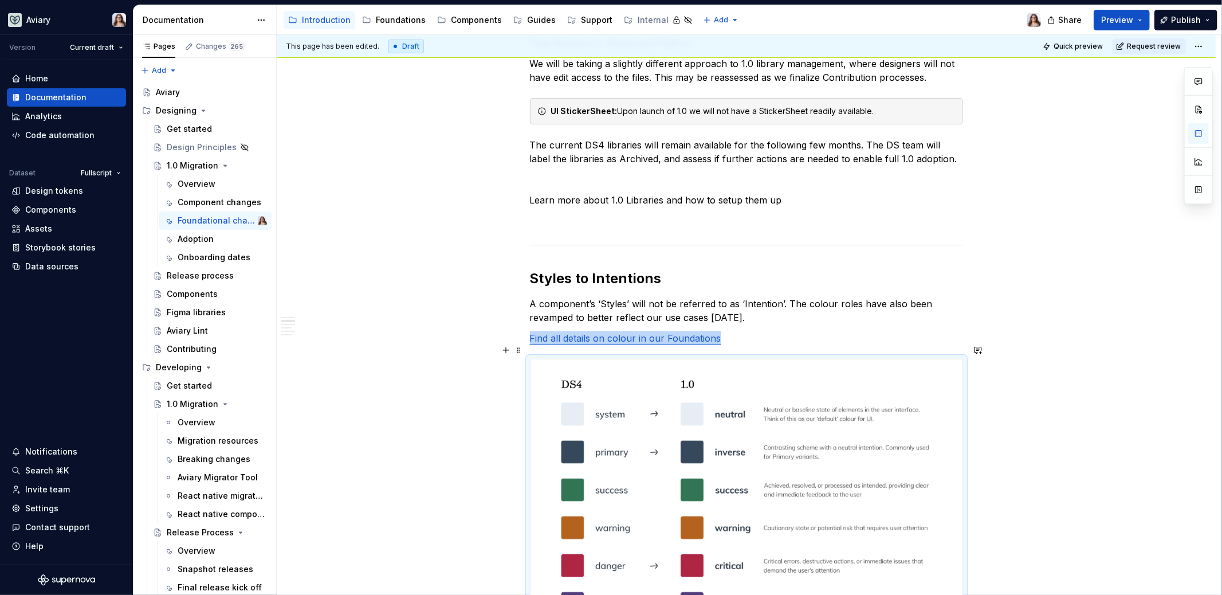
scroll to position [276, 0]
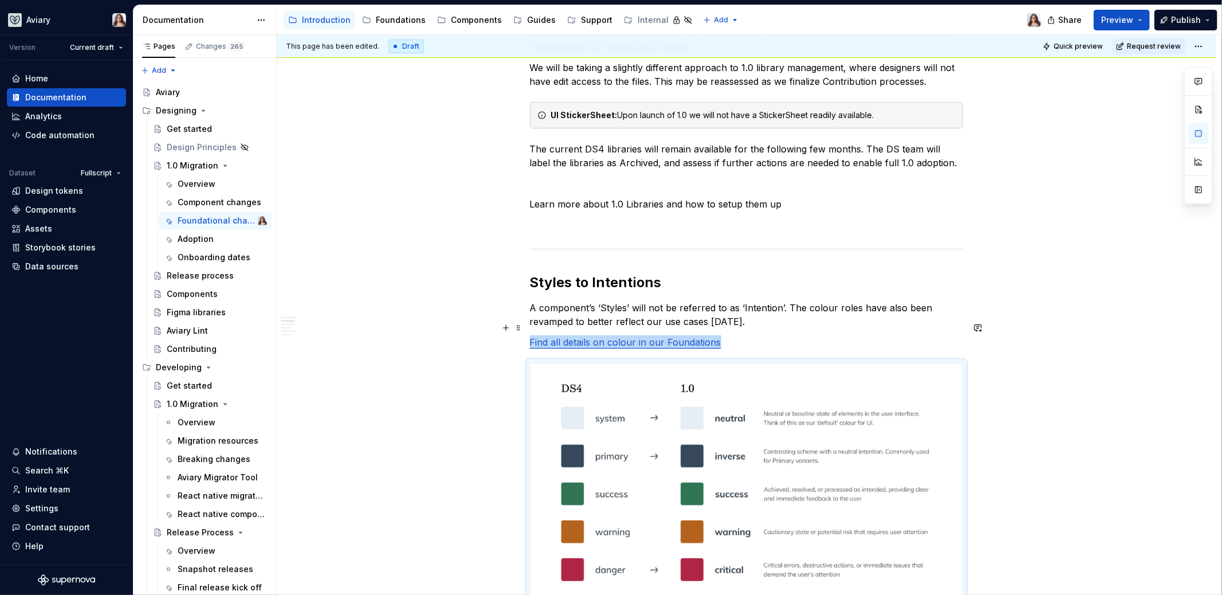
click at [725, 335] on p "Find all details on colour in our Foundations" at bounding box center [746, 342] width 433 height 14
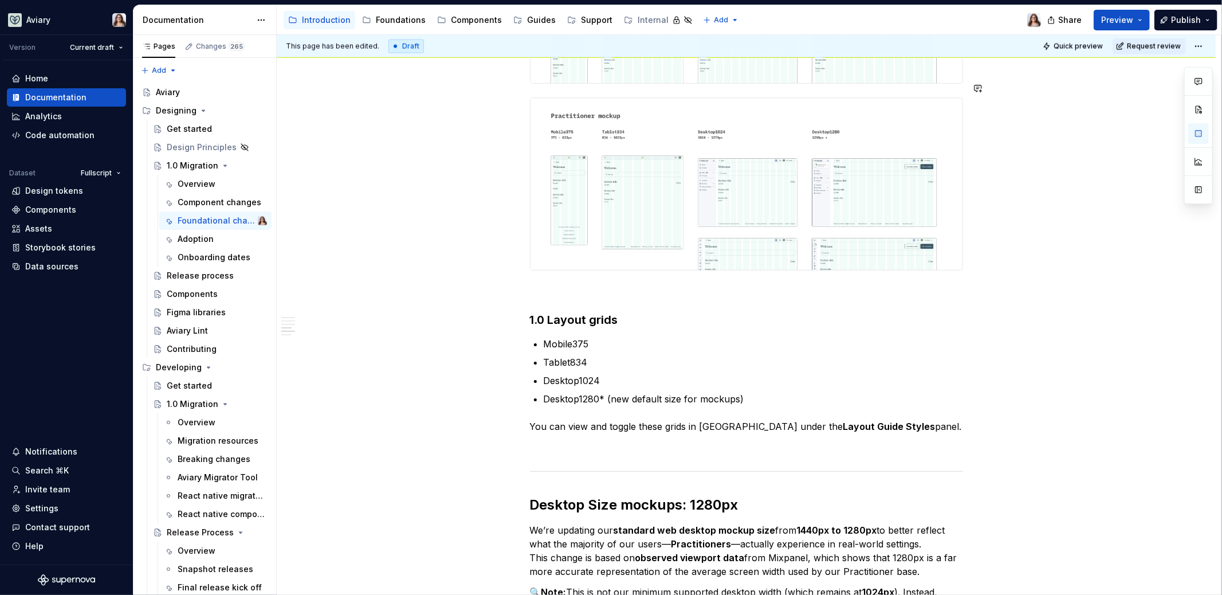
scroll to position [1456, 0]
click at [612, 282] on p at bounding box center [746, 289] width 433 height 14
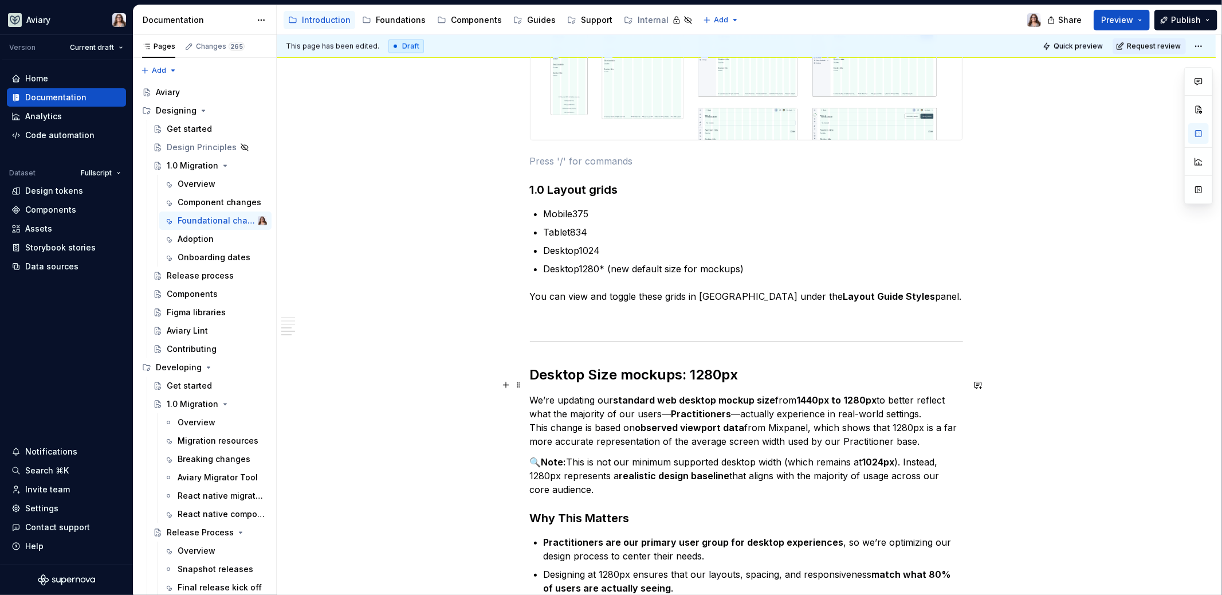
scroll to position [1586, 0]
click at [843, 288] on strong "Layout Guide Styles" at bounding box center [889, 293] width 92 height 11
click at [893, 287] on p "You can view and toggle these grids in Figma under the Layout Guide Styles pane…" at bounding box center [746, 294] width 433 height 14
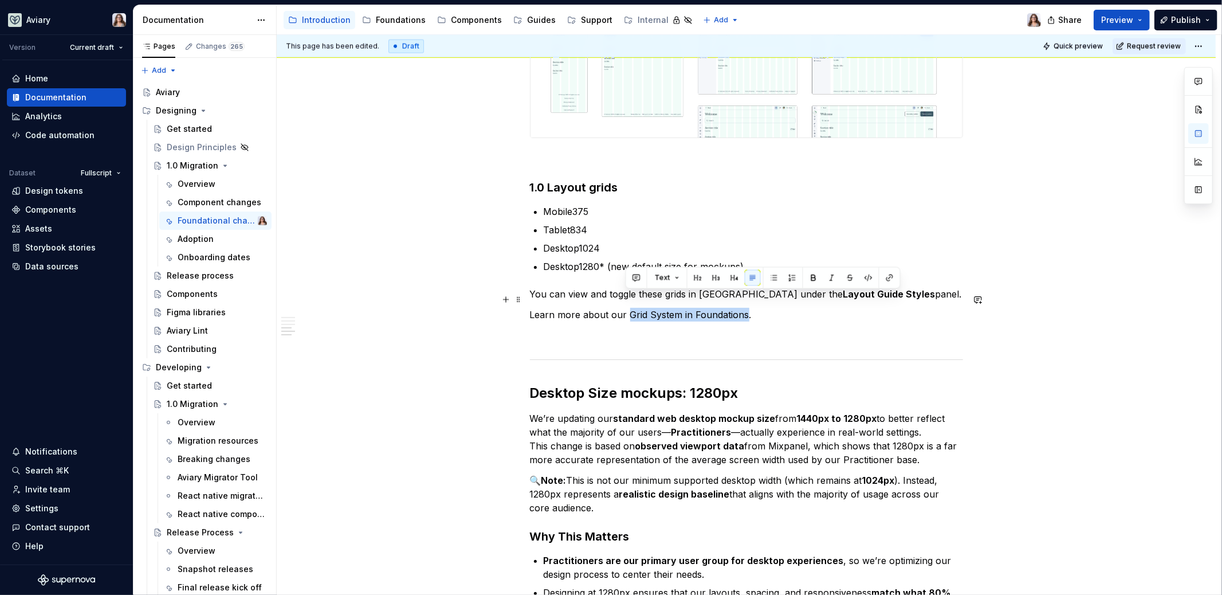
drag, startPoint x: 625, startPoint y: 300, endPoint x: 743, endPoint y: 304, distance: 117.5
click at [743, 308] on p "Learn more about our Grid System in Foundations." at bounding box center [746, 315] width 433 height 14
click at [867, 277] on button "button" at bounding box center [869, 278] width 16 height 16
click at [866, 279] on button "button" at bounding box center [870, 279] width 16 height 16
click at [884, 280] on button "button" at bounding box center [891, 279] width 16 height 16
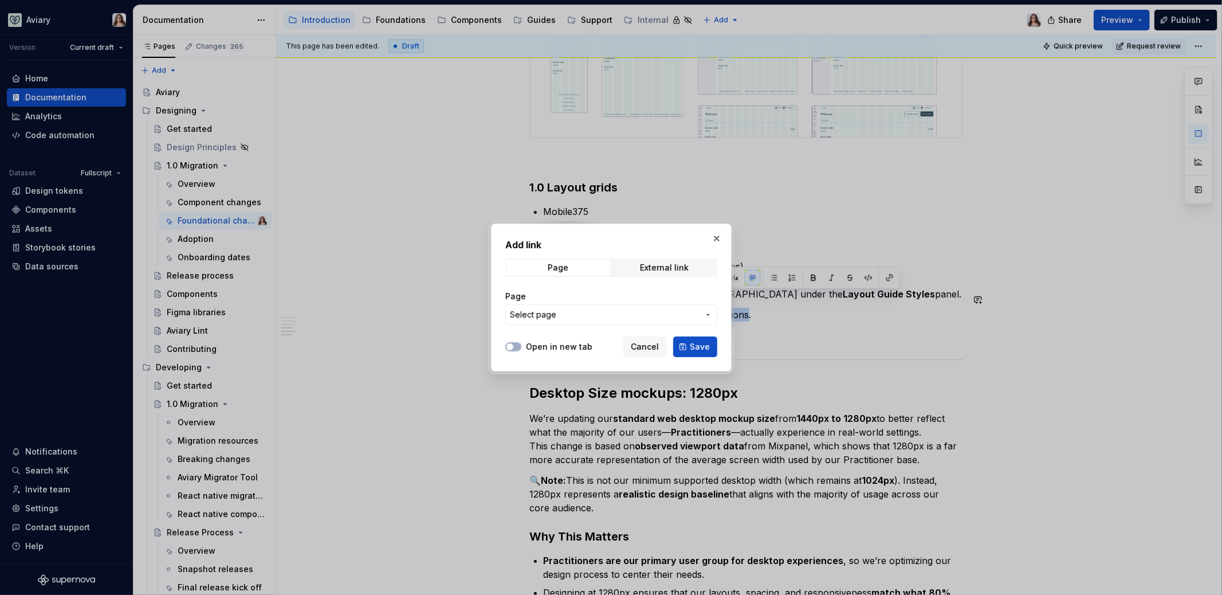
click at [574, 319] on span "Select page" at bounding box center [604, 314] width 189 height 11
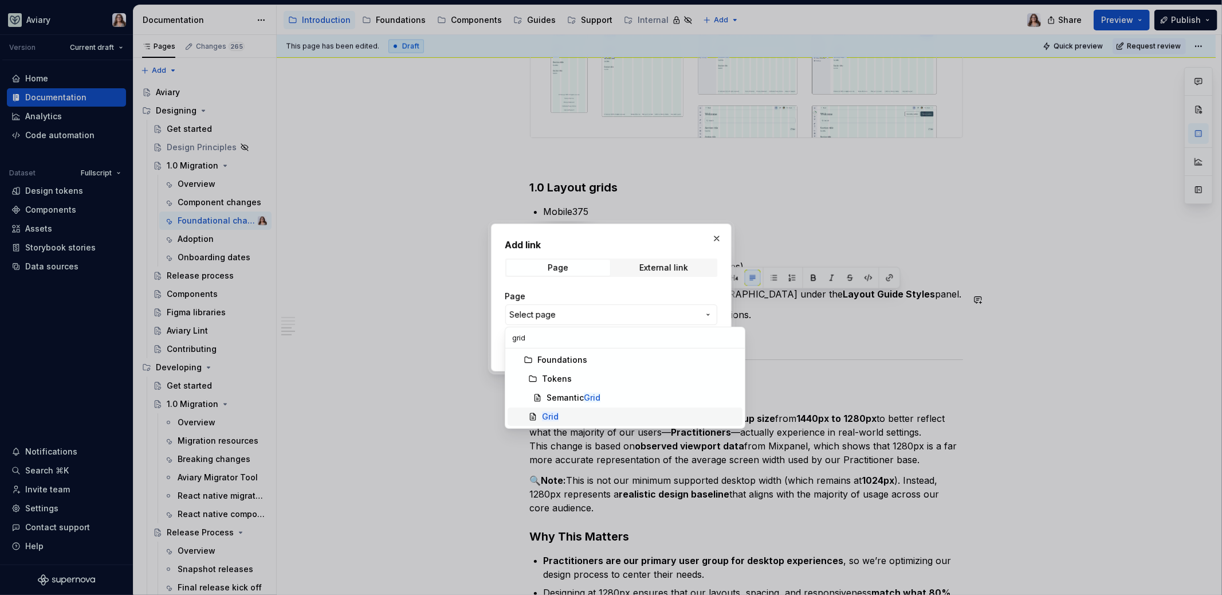
type input "grid"
click at [559, 412] on div "Grid" at bounding box center [640, 416] width 196 height 11
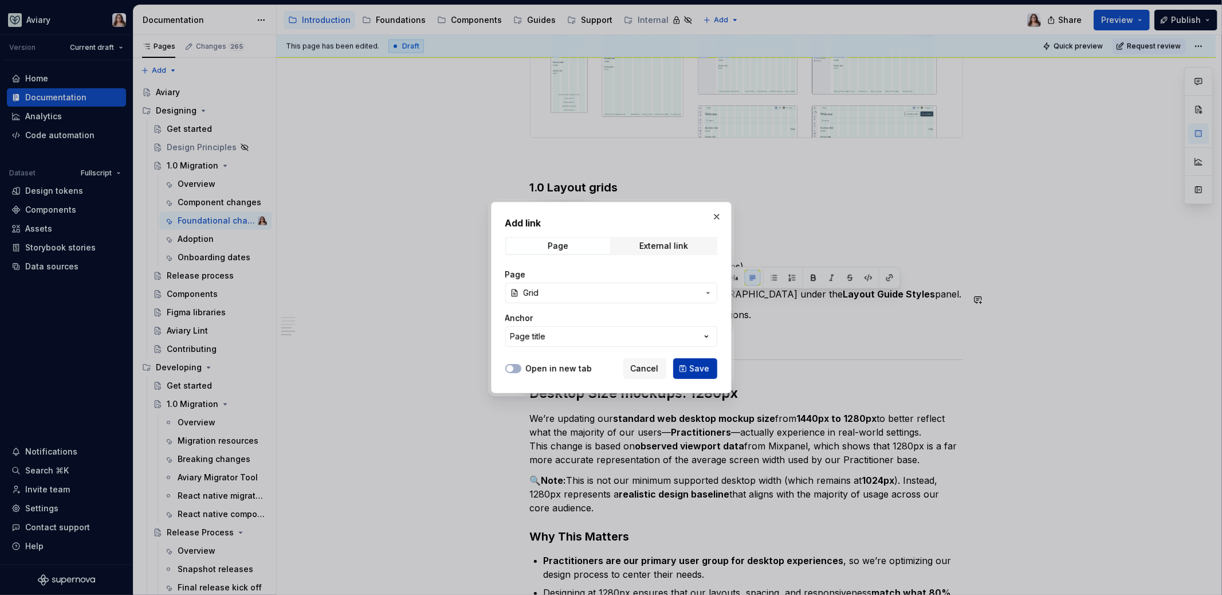
click at [697, 368] on span "Save" at bounding box center [700, 368] width 20 height 11
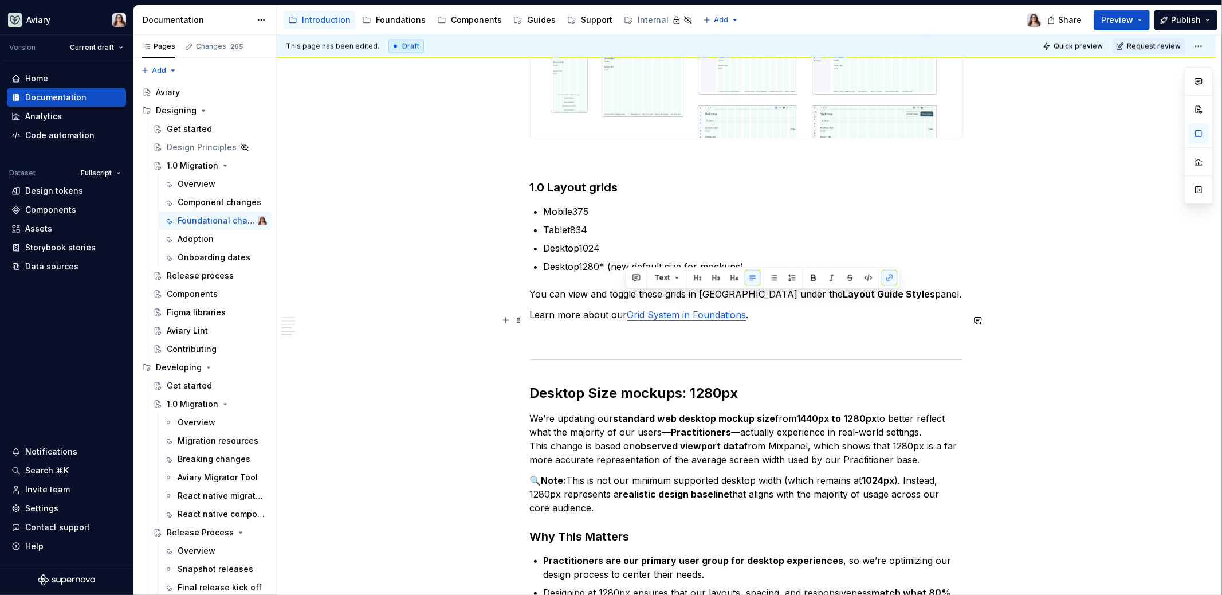
click at [674, 328] on p at bounding box center [746, 335] width 433 height 14
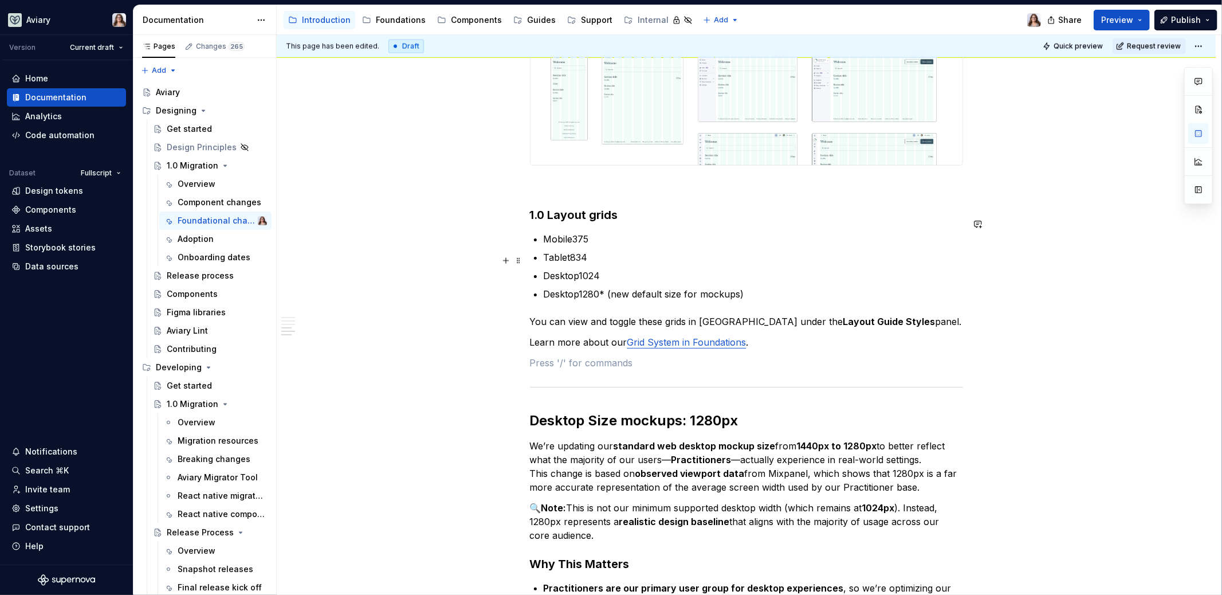
scroll to position [1557, 0]
click at [531, 337] on p "Learn more about our Grid System in Foundations ." at bounding box center [746, 344] width 433 height 14
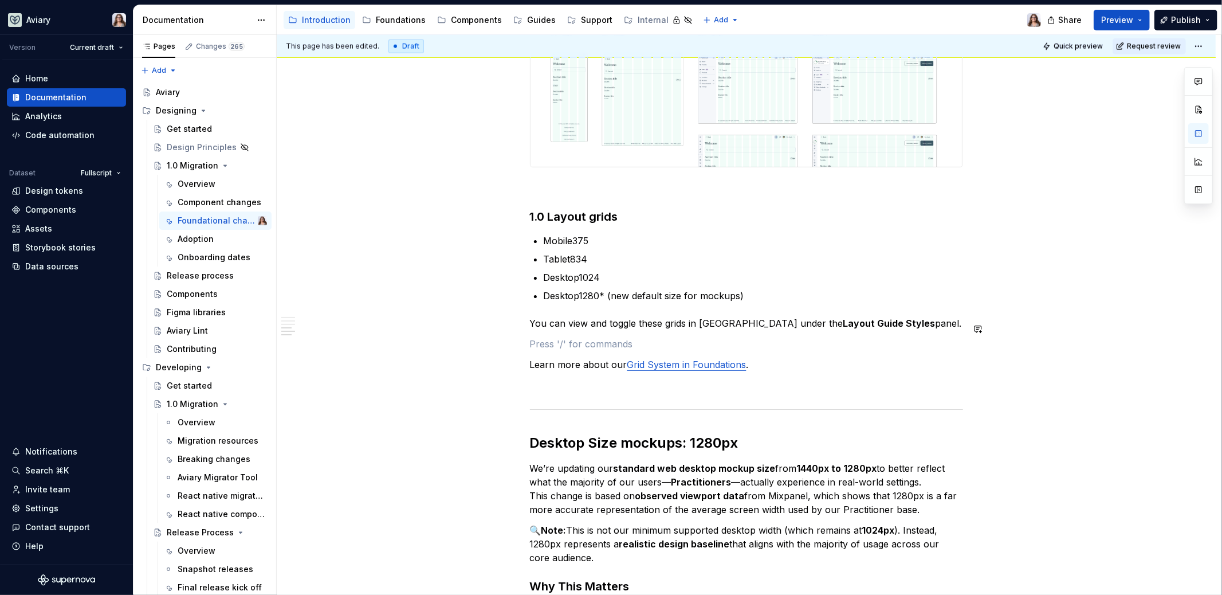
click at [530, 358] on p "Learn more about our Grid System in Foundations ." at bounding box center [746, 365] width 433 height 14
click at [590, 337] on p at bounding box center [746, 344] width 433 height 14
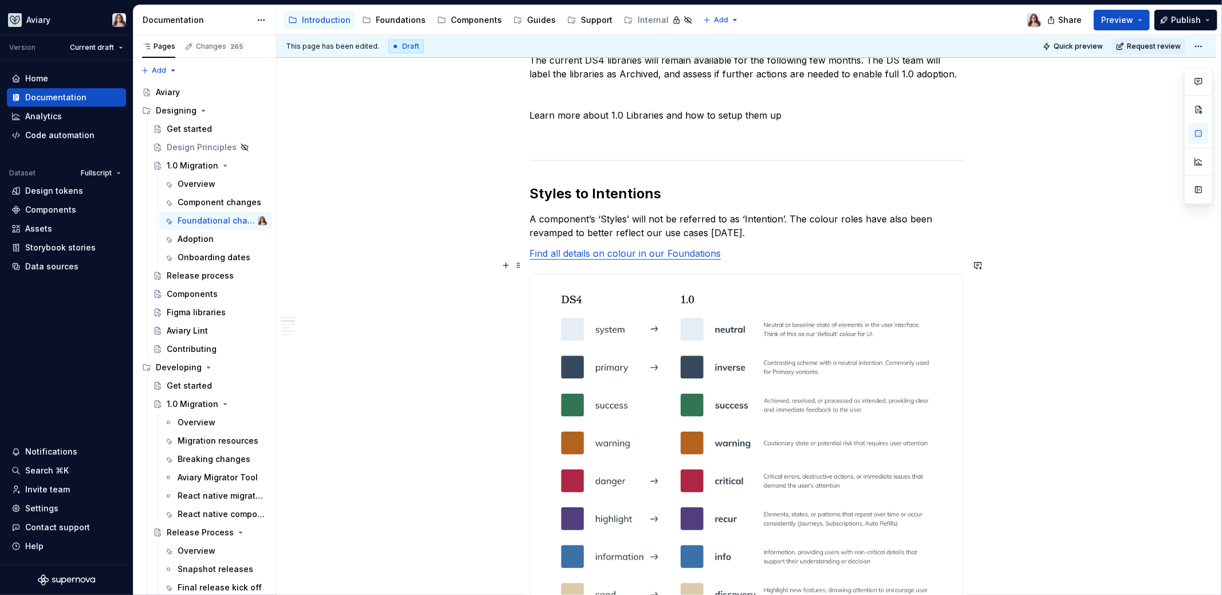
scroll to position [336, 0]
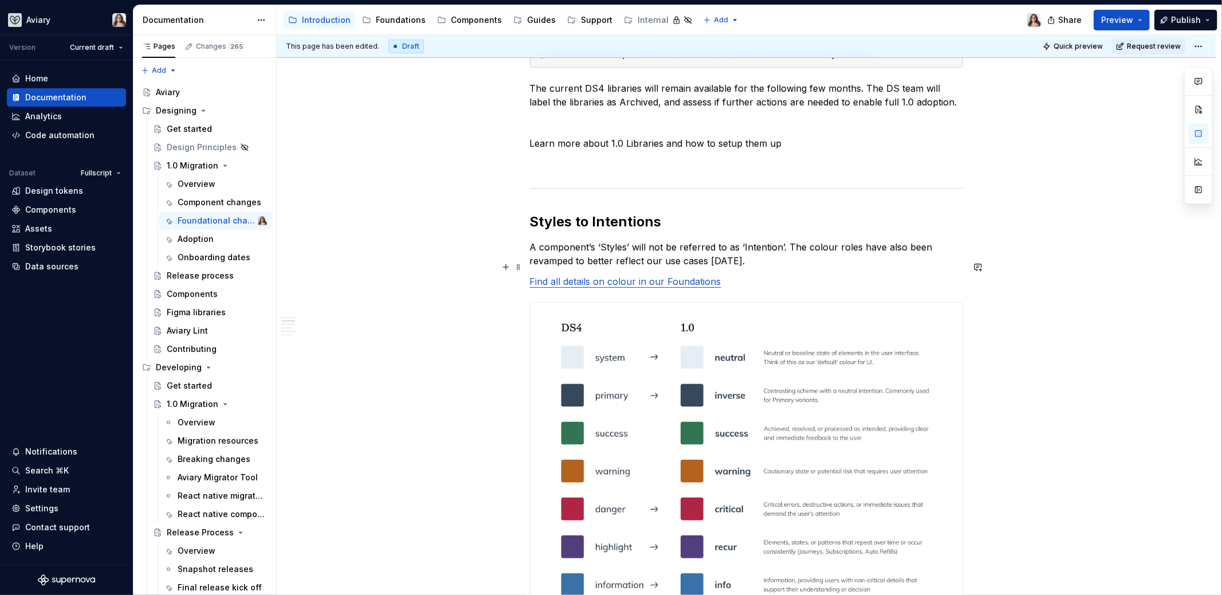
click at [749, 274] on p "💡 Find all details on colour in our Foundations" at bounding box center [746, 281] width 433 height 14
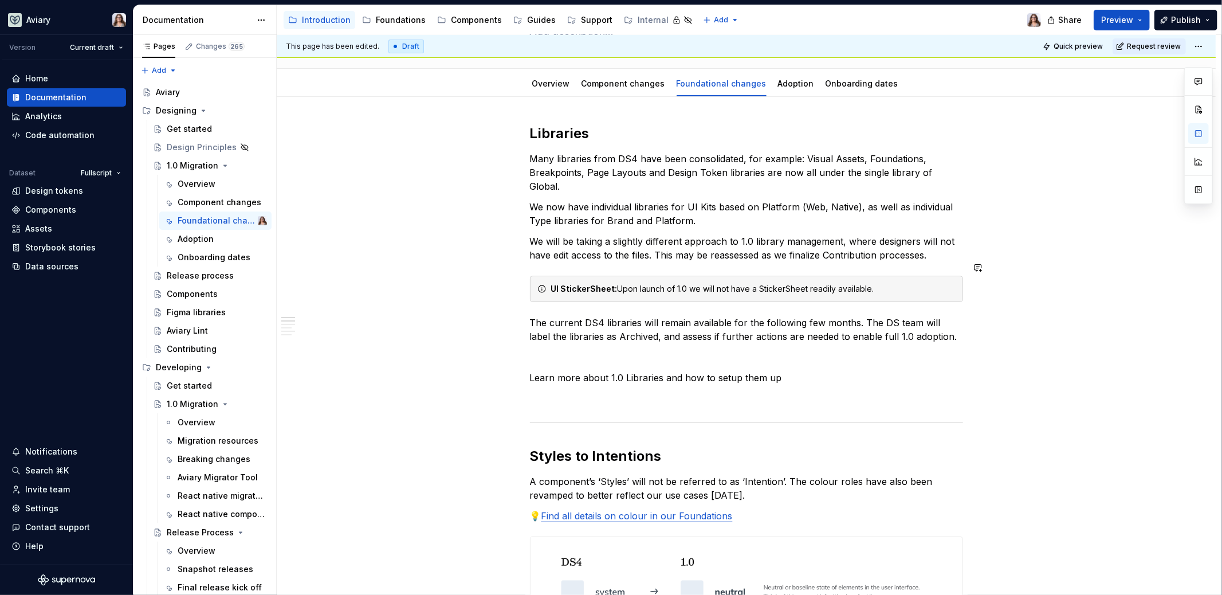
scroll to position [104, 0]
click at [705, 508] on link "Find all details on colour in our Foundations" at bounding box center [636, 513] width 191 height 11
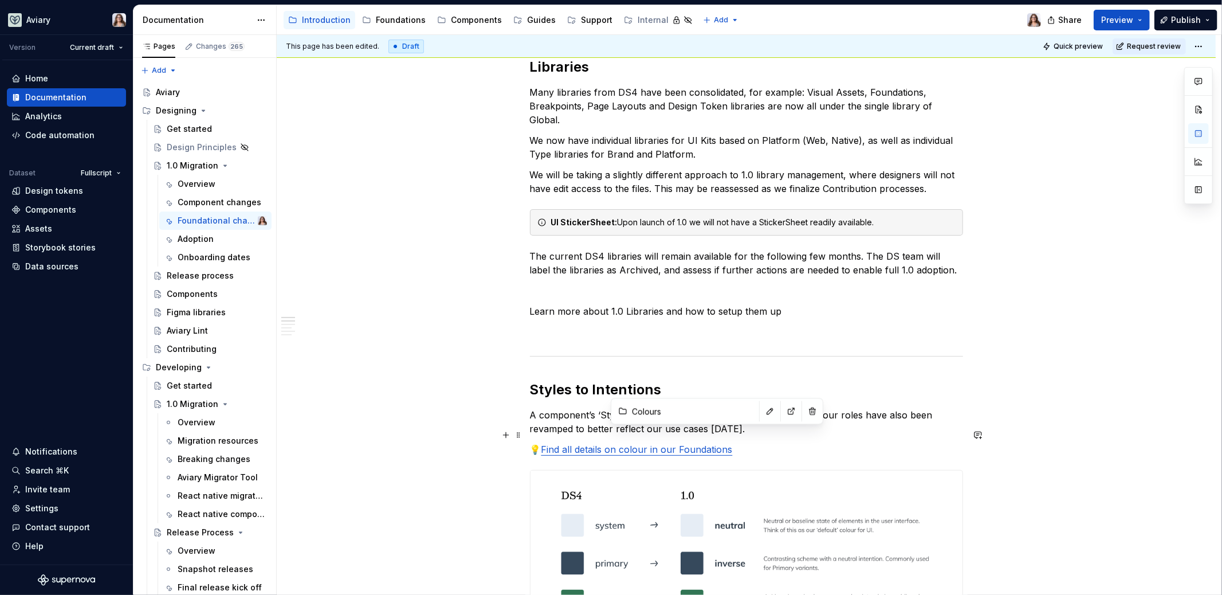
scroll to position [167, 0]
click at [674, 445] on link "Find all details on colour in our Foundations" at bounding box center [636, 450] width 191 height 11
click at [726, 443] on p "💡 Find all details on colour in Foundations" at bounding box center [746, 450] width 433 height 14
click at [594, 445] on link "Find all details on colour in Foundations" at bounding box center [627, 450] width 173 height 11
click at [653, 414] on button "button" at bounding box center [661, 412] width 16 height 16
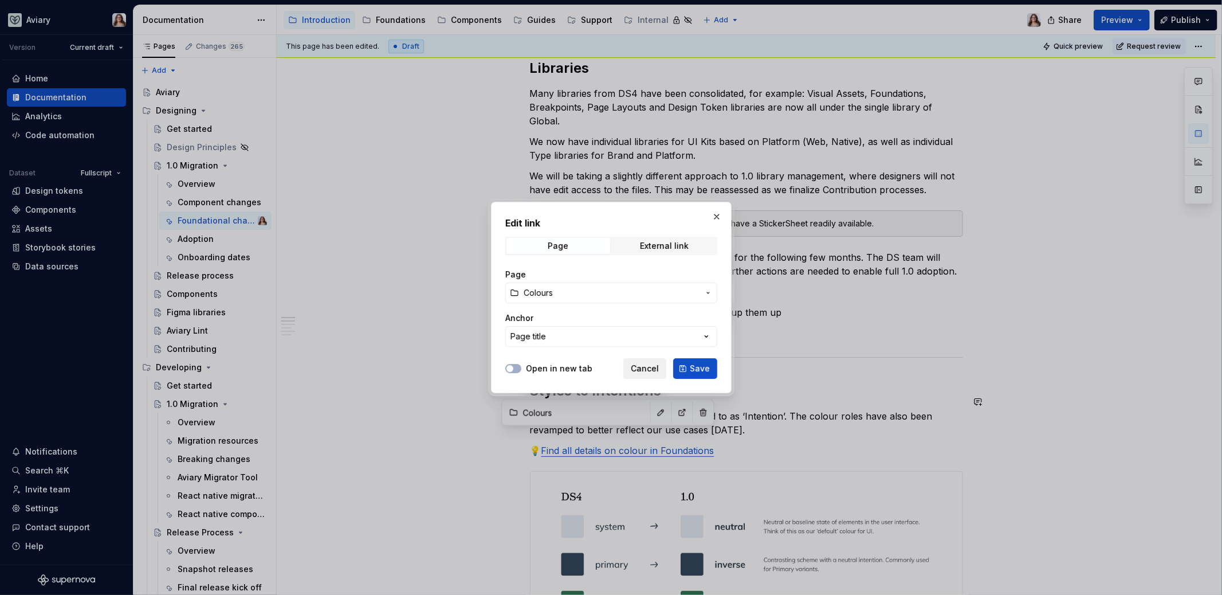
click at [657, 367] on span "Cancel" at bounding box center [645, 368] width 28 height 11
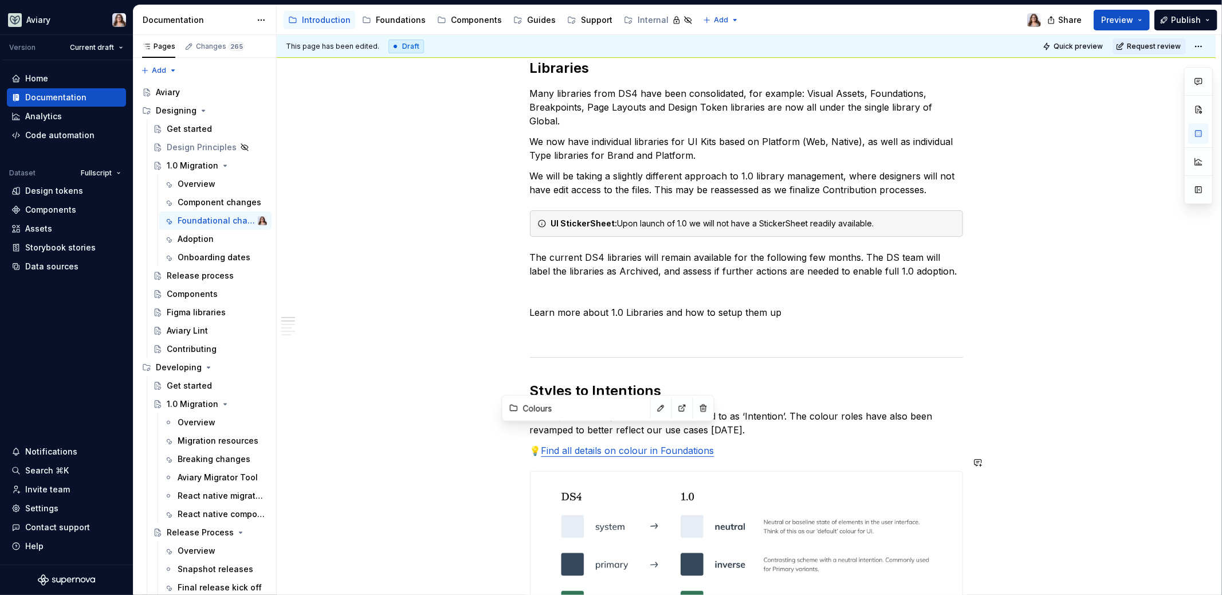
scroll to position [225, 0]
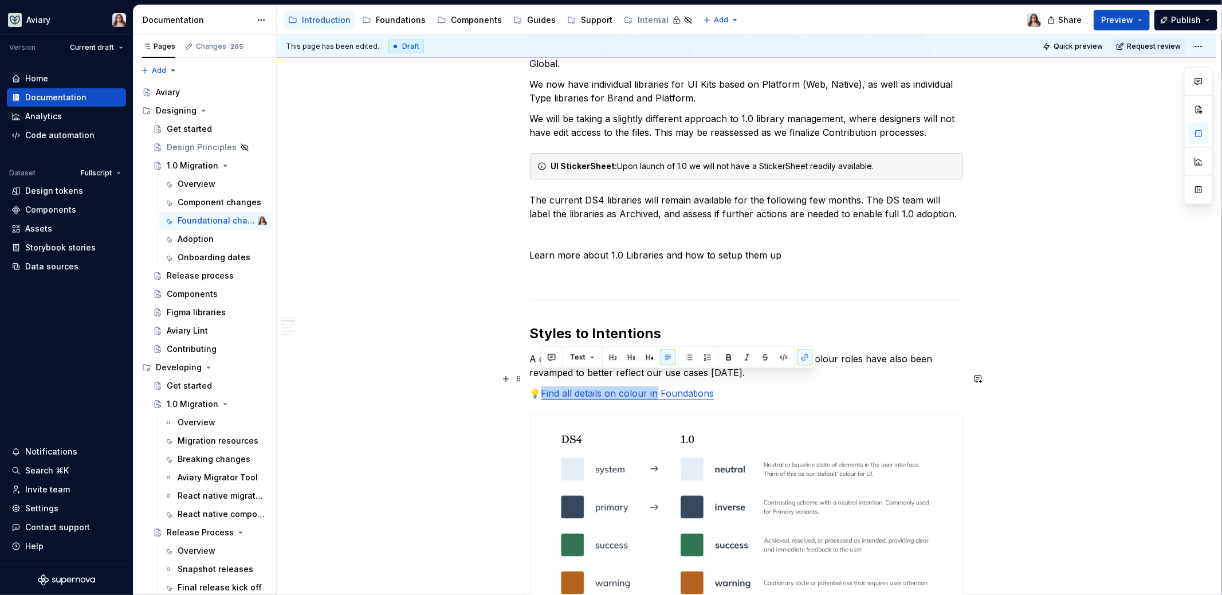
drag, startPoint x: 541, startPoint y: 377, endPoint x: 656, endPoint y: 381, distance: 115.2
click at [656, 387] on link "Find all details on colour in Foundations" at bounding box center [627, 392] width 173 height 11
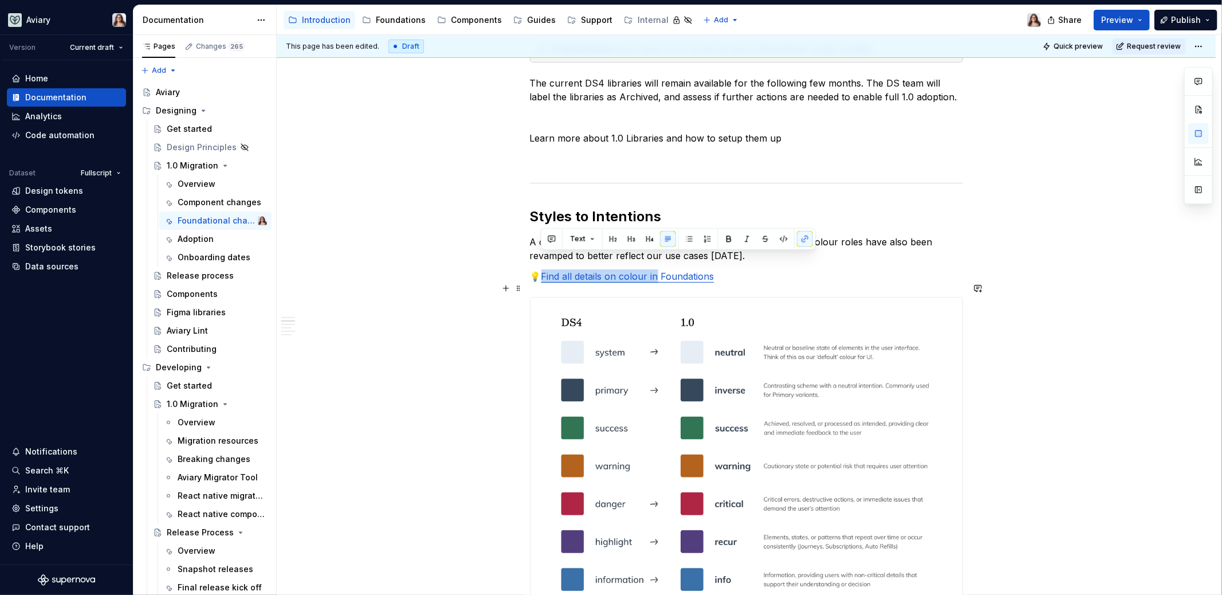
scroll to position [341, 0]
click at [712, 270] on p "💡 Find all details on colour in Foundations" at bounding box center [746, 277] width 433 height 14
type textarea "*"
click at [720, 270] on p "💡 Find all details on colour in Foundations" at bounding box center [746, 277] width 433 height 14
click at [594, 271] on link "Find all details on colour in Foundations" at bounding box center [627, 276] width 173 height 11
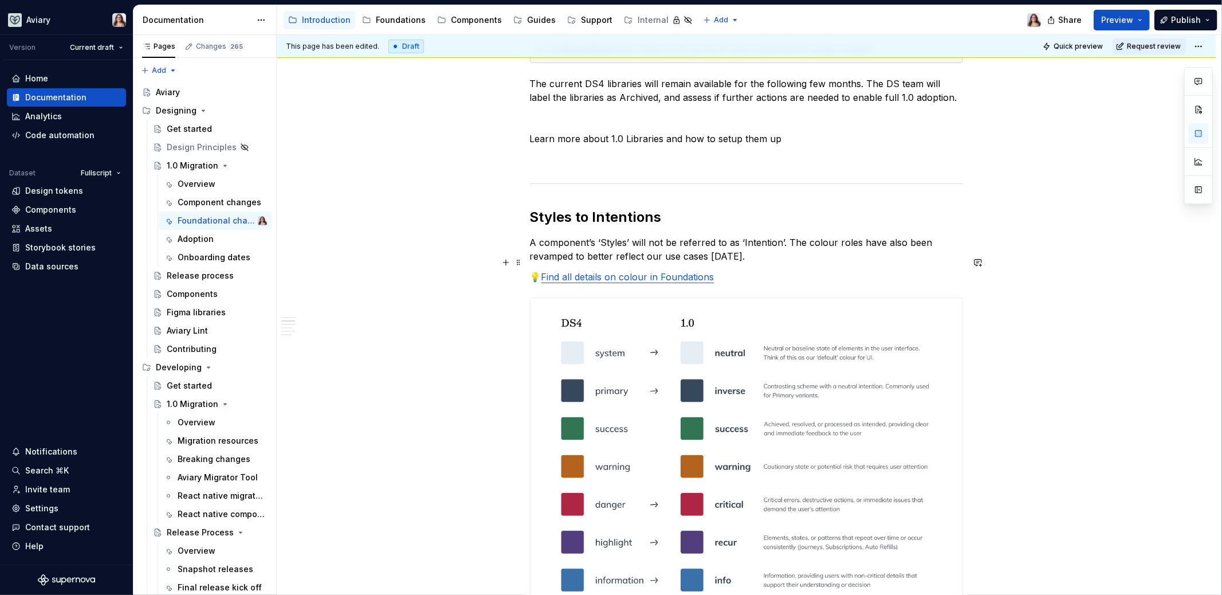
click at [541, 271] on link "Find all details on colour in Foundations" at bounding box center [627, 276] width 173 height 11
click at [722, 270] on p "💡 Find all details on colour in Foundations" at bounding box center [746, 277] width 433 height 14
click at [732, 245] on p "A component’s ‘Styles’ will not be referred to as ‘Intention’. The colour roles…" at bounding box center [746, 249] width 433 height 28
click at [742, 245] on p "A component’s ‘Styles’ will not be referred to as ‘Intention’. The colour roles…" at bounding box center [746, 249] width 433 height 28
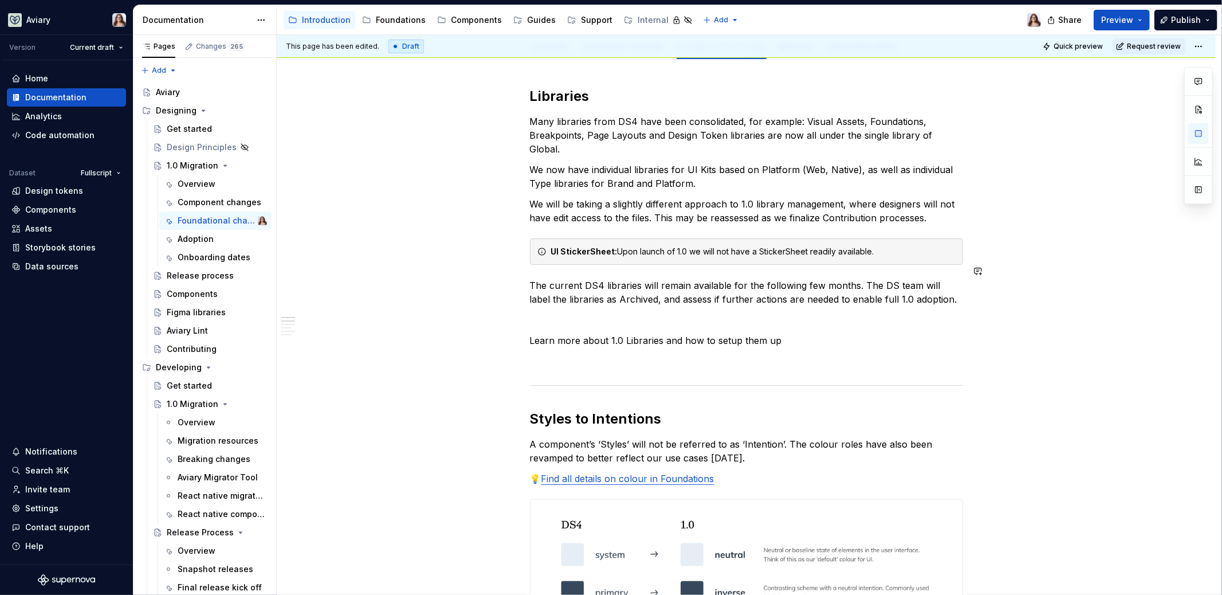
scroll to position [99, 0]
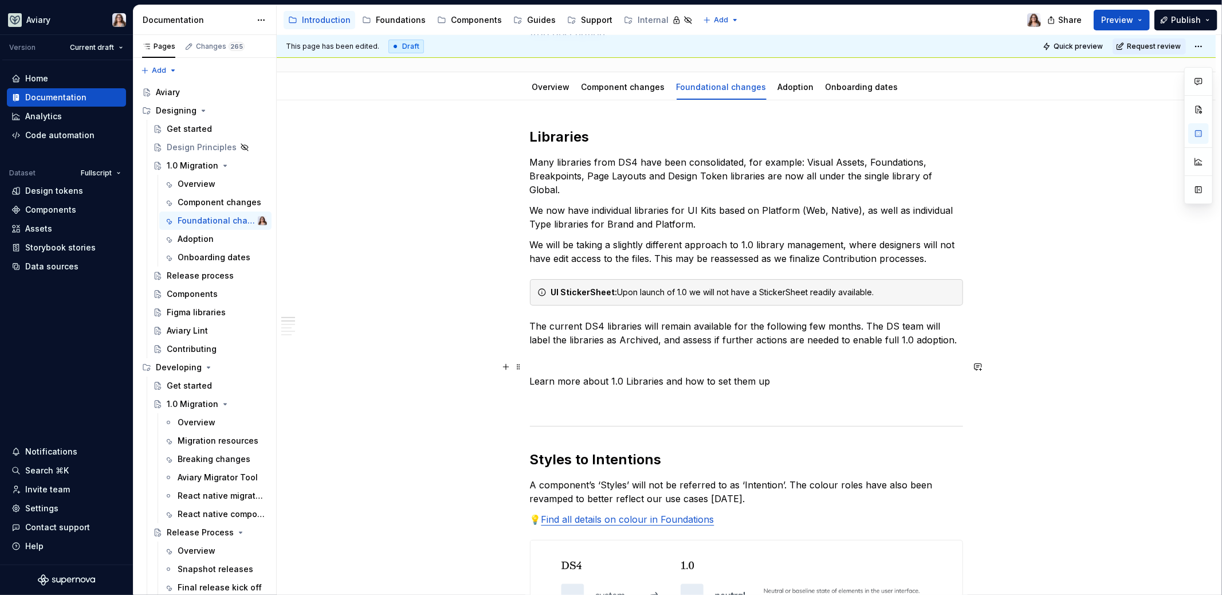
click at [765, 374] on p "Learn more about 1.0 Libraries and how to set them up" at bounding box center [746, 381] width 433 height 14
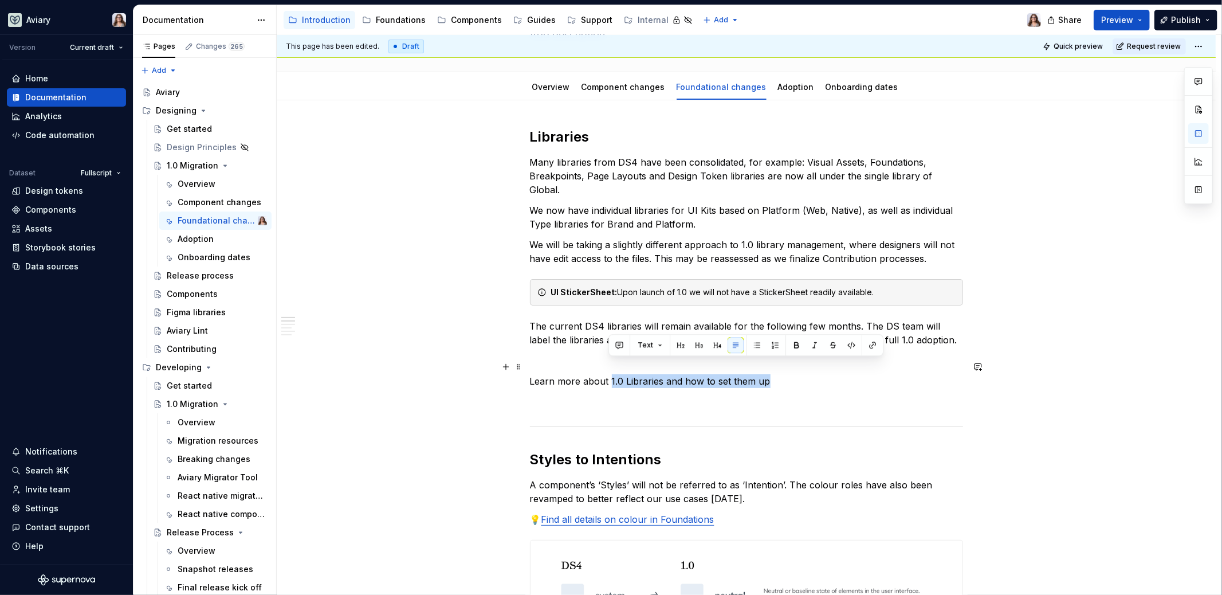
drag, startPoint x: 764, startPoint y: 367, endPoint x: 608, endPoint y: 365, distance: 155.8
click at [608, 374] on p "Learn more about 1.0 Libraries and how to set them up" at bounding box center [746, 381] width 433 height 14
click at [876, 342] on button "button" at bounding box center [873, 345] width 16 height 16
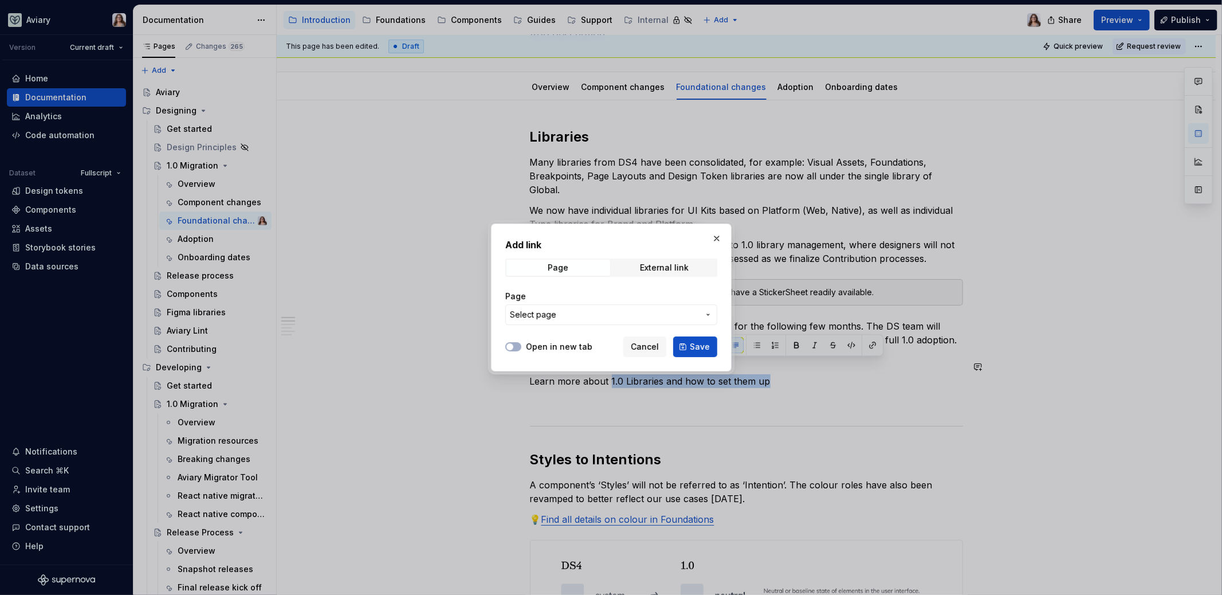
click at [635, 312] on span "Select page" at bounding box center [604, 314] width 189 height 11
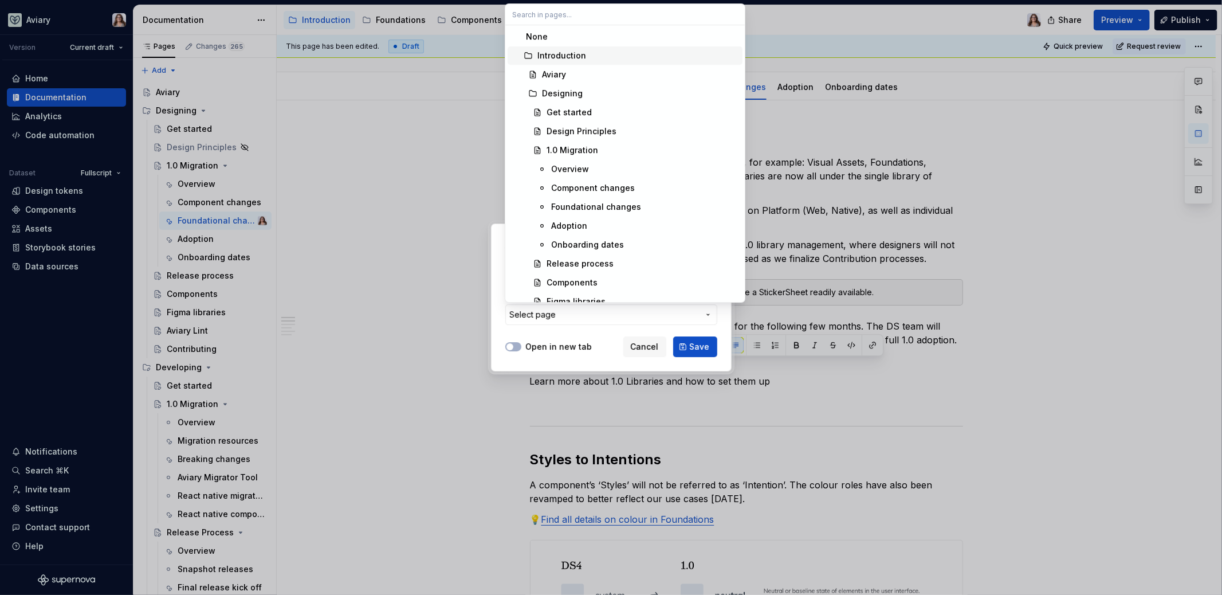
type input "a"
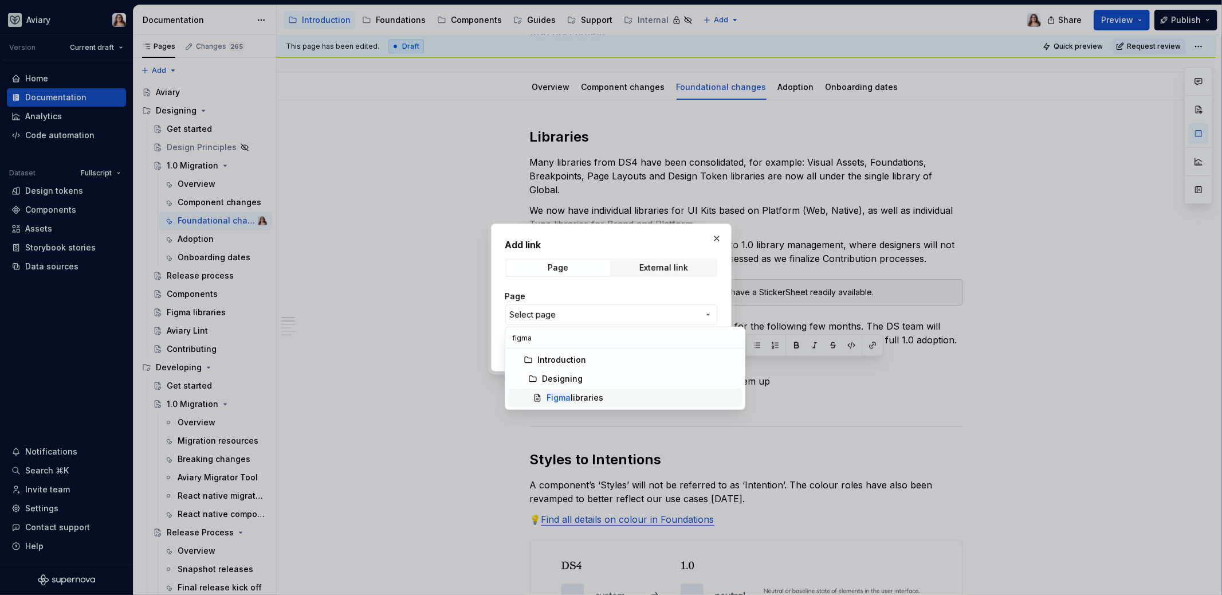
type input "figma"
click at [603, 394] on div "Figma libraries" at bounding box center [642, 397] width 191 height 11
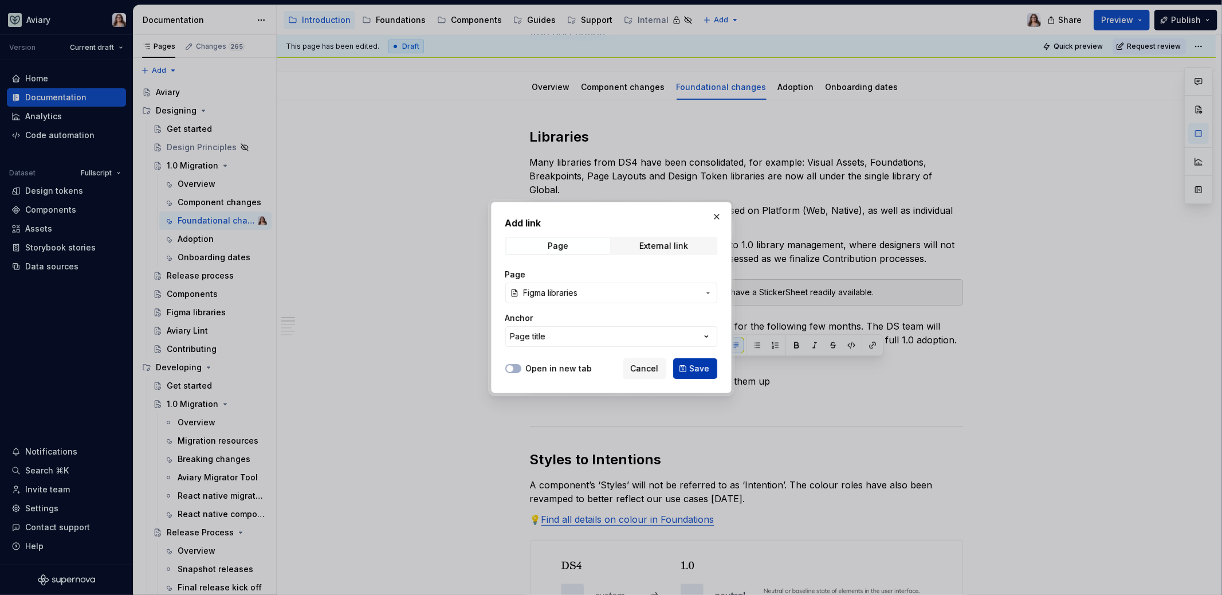
click at [691, 368] on button "Save" at bounding box center [695, 368] width 44 height 21
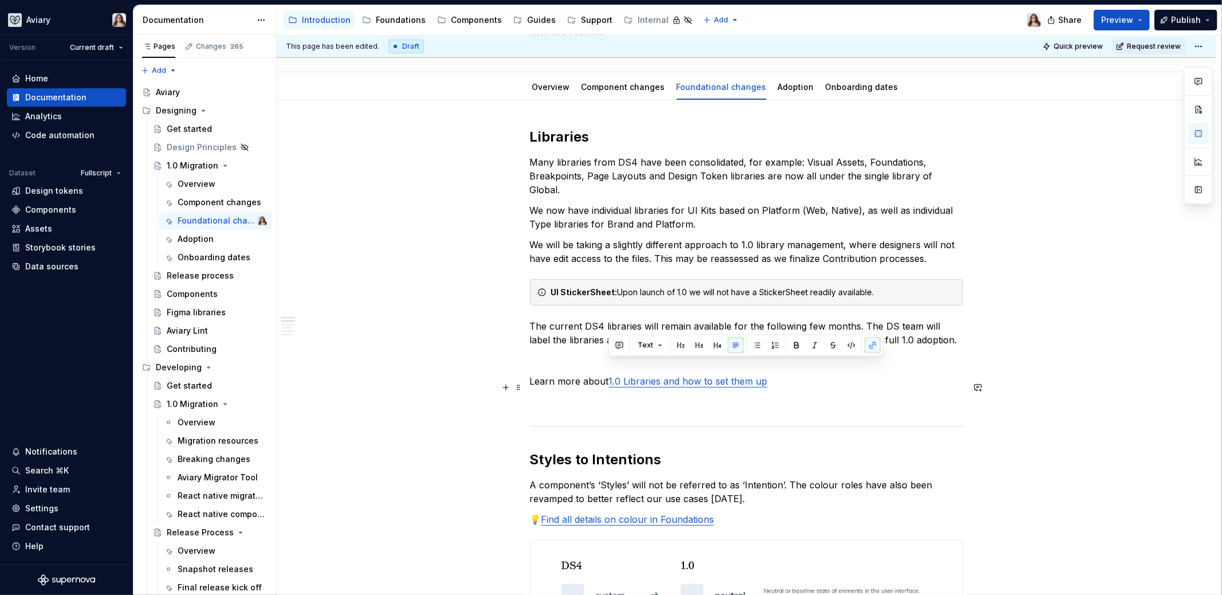
click at [646, 395] on p at bounding box center [746, 402] width 433 height 14
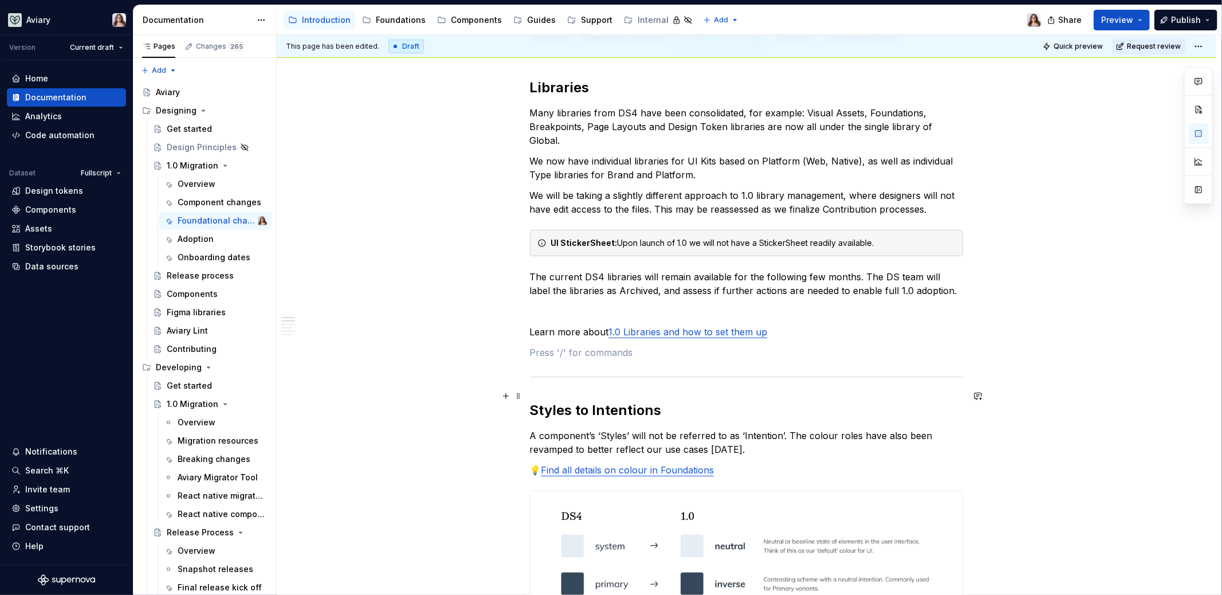
scroll to position [155, 0]
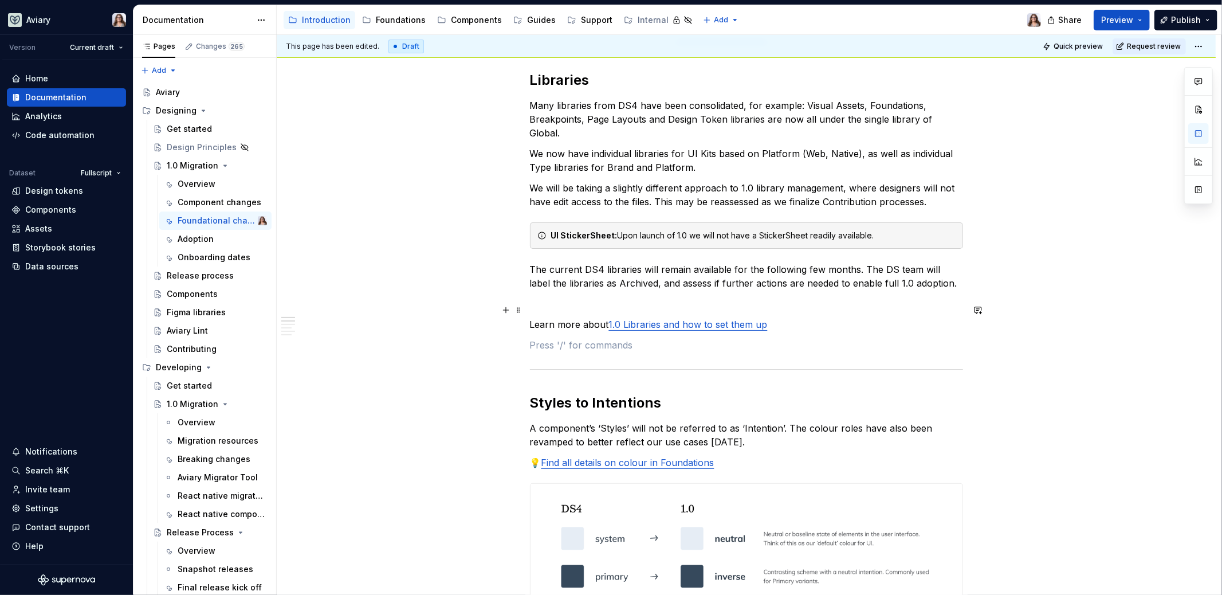
click at [530, 317] on p "Learn more about 1.0 Libraries and how to set them up" at bounding box center [746, 324] width 433 height 14
click at [572, 338] on p at bounding box center [746, 345] width 433 height 14
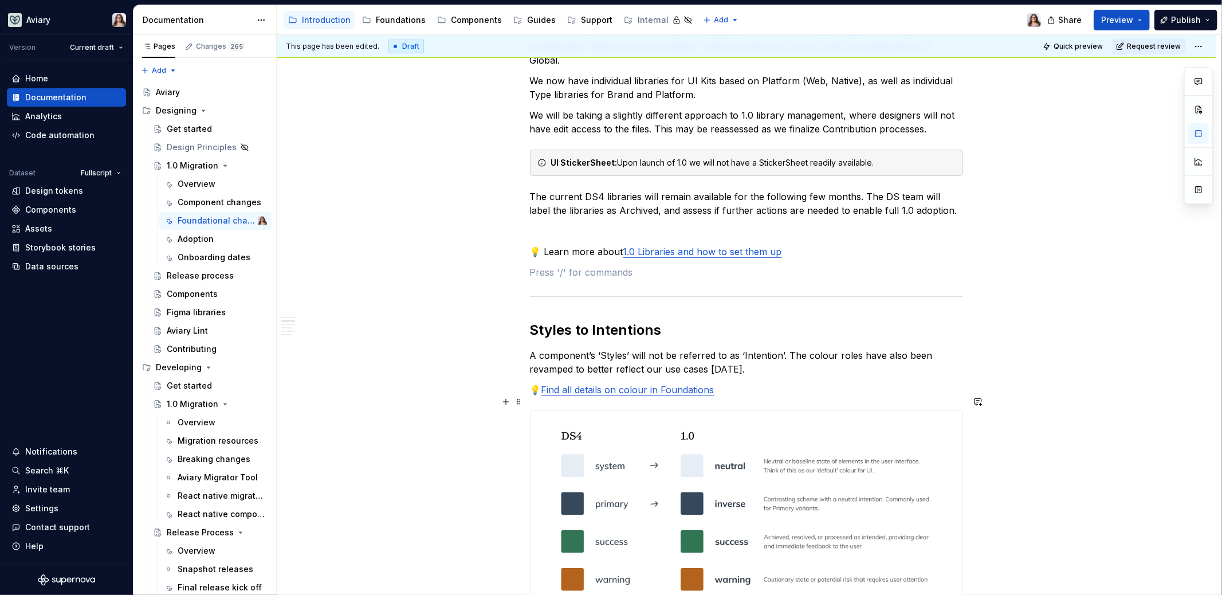
scroll to position [220, 0]
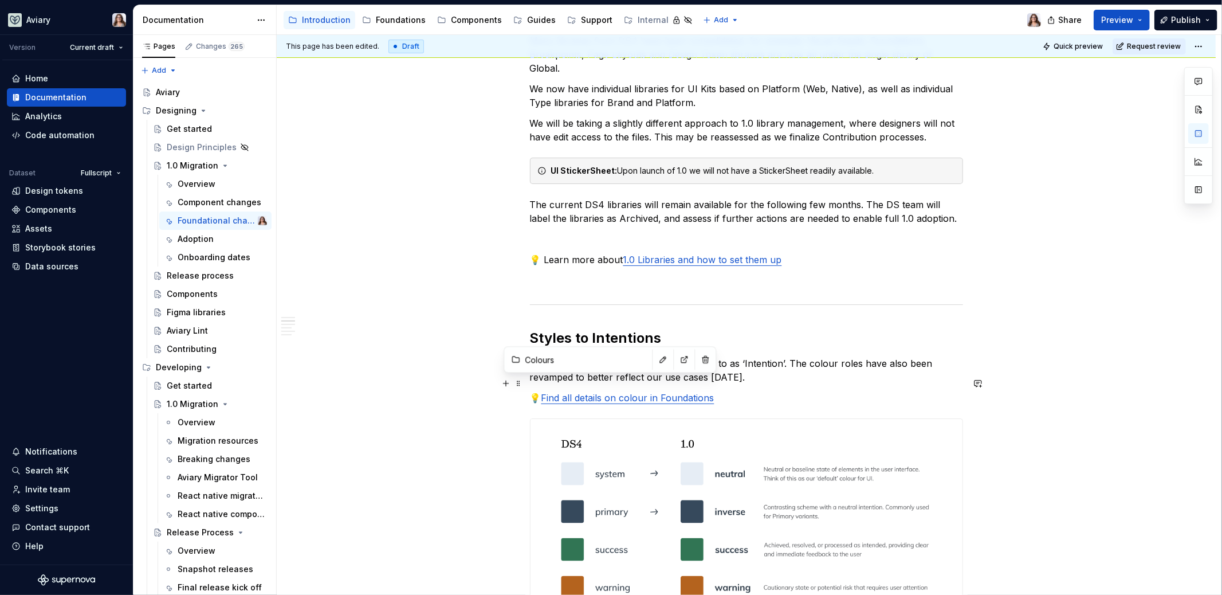
click at [596, 392] on link "Find all details on colour in Foundations" at bounding box center [627, 397] width 173 height 11
drag, startPoint x: 543, startPoint y: 381, endPoint x: 655, endPoint y: 381, distance: 112.3
click at [655, 392] on link "Find all details on colour in Foundations" at bounding box center [627, 397] width 173 height 11
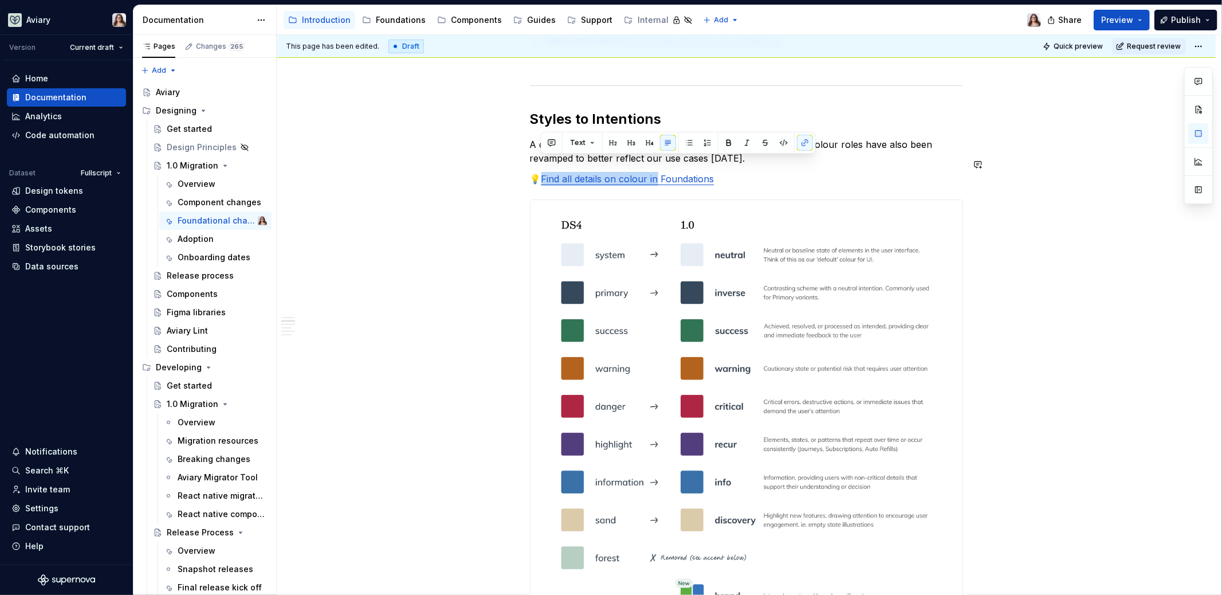
scroll to position [438, 0]
click at [732, 172] on p "💡 Find all details on colour in Foundations" at bounding box center [746, 179] width 433 height 14
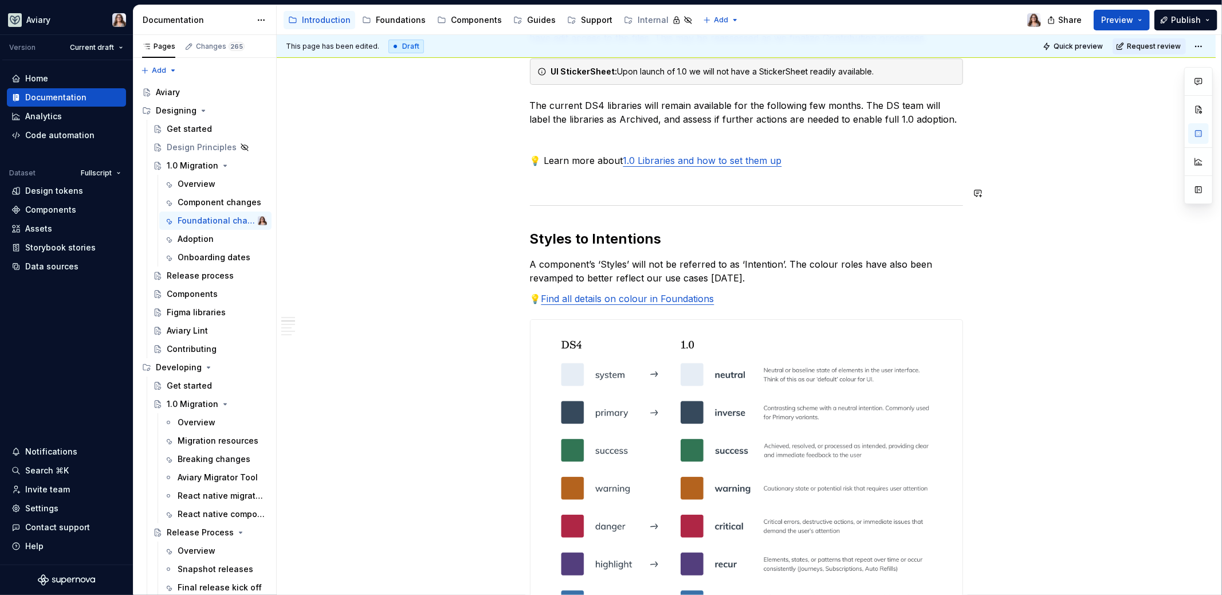
scroll to position [305, 0]
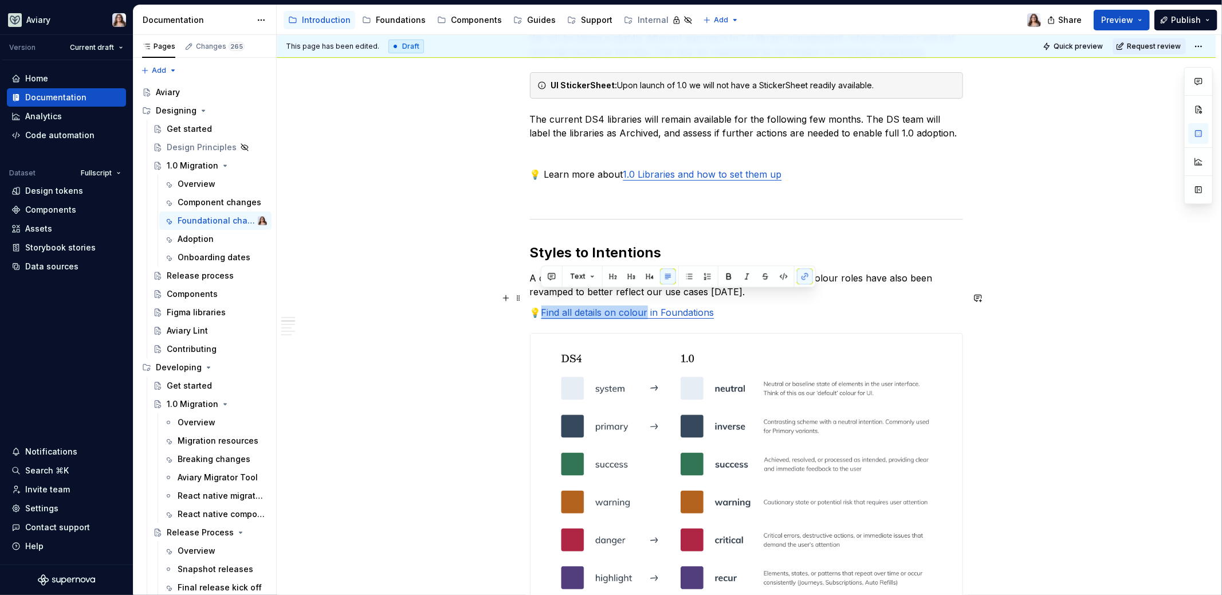
drag, startPoint x: 540, startPoint y: 298, endPoint x: 645, endPoint y: 301, distance: 104.3
click at [645, 305] on p "💡 Find all details on colour in Foundations" at bounding box center [746, 312] width 433 height 14
click at [714, 305] on p "💡 Swatches can be found in Foundations" at bounding box center [746, 312] width 433 height 14
click at [775, 282] on p "A component’s ‘Styles’ will not be referred to as ‘Intention’. The colour roles…" at bounding box center [746, 285] width 433 height 28
click at [580, 307] on link "Swatches can be found in Foundations" at bounding box center [626, 312] width 170 height 11
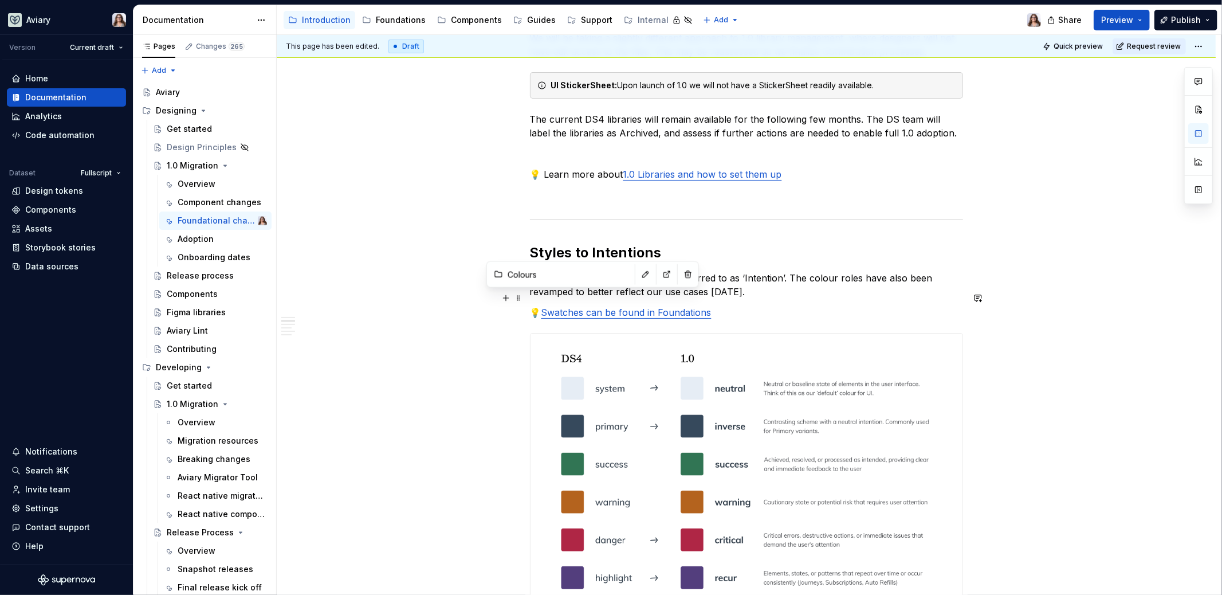
click at [583, 307] on link "Swatches can be found in Foundations" at bounding box center [626, 312] width 170 height 11
click at [776, 271] on p "A component’s ‘Styles’ will not be referred to as ‘Intention’. The colour roles…" at bounding box center [746, 285] width 433 height 28
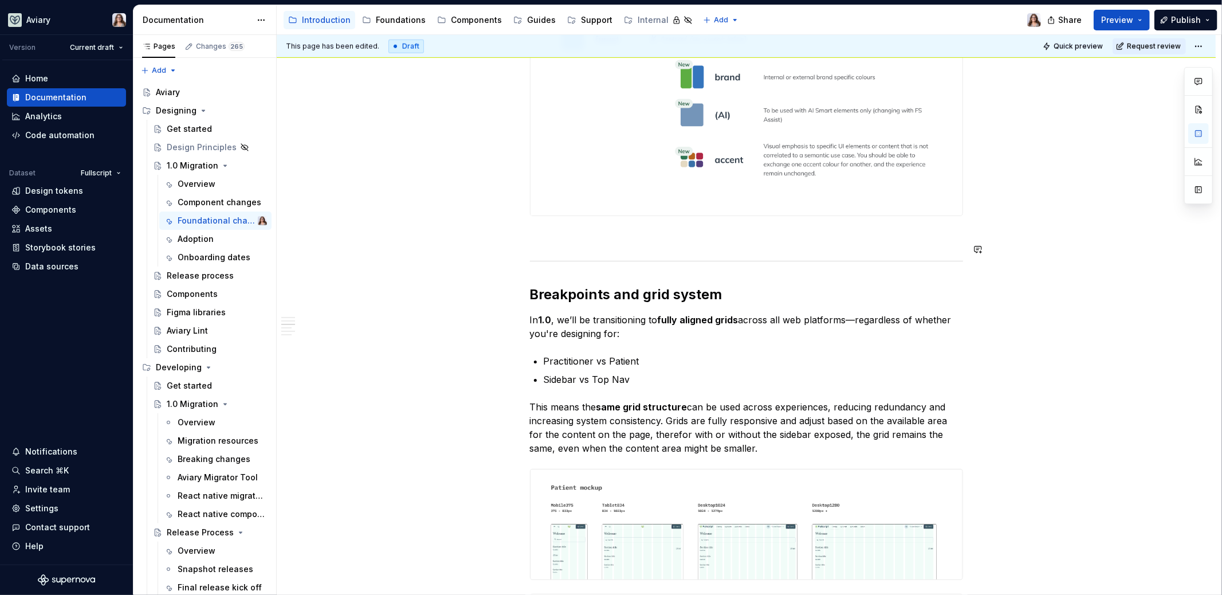
scroll to position [978, 0]
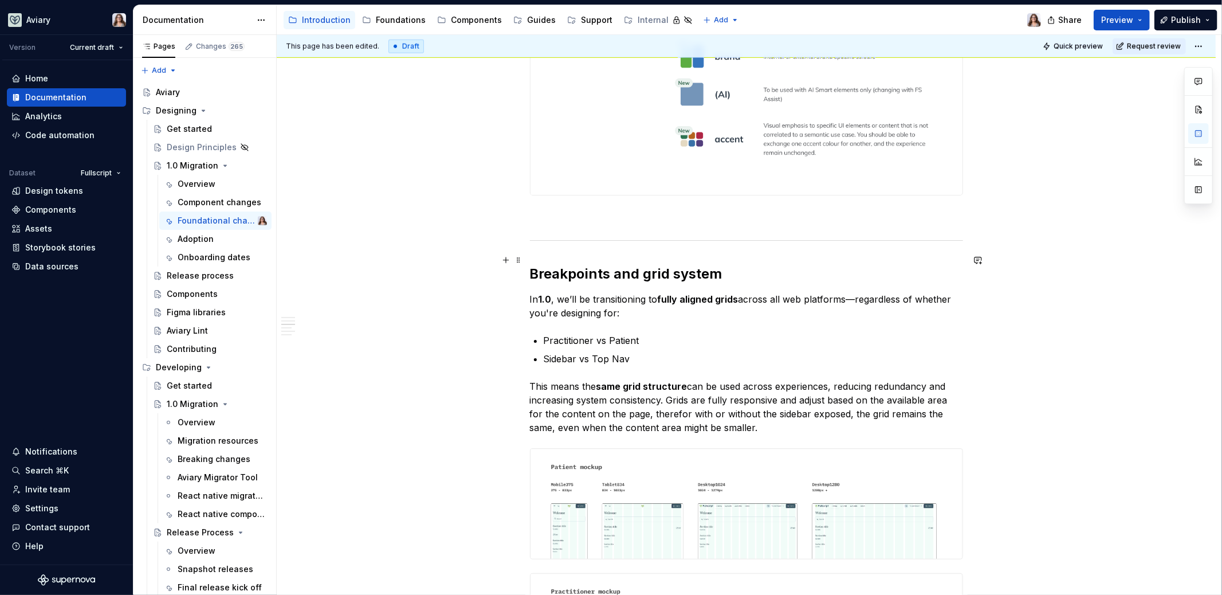
click at [744, 265] on h2 "Breakpoints and grid system" at bounding box center [746, 274] width 433 height 18
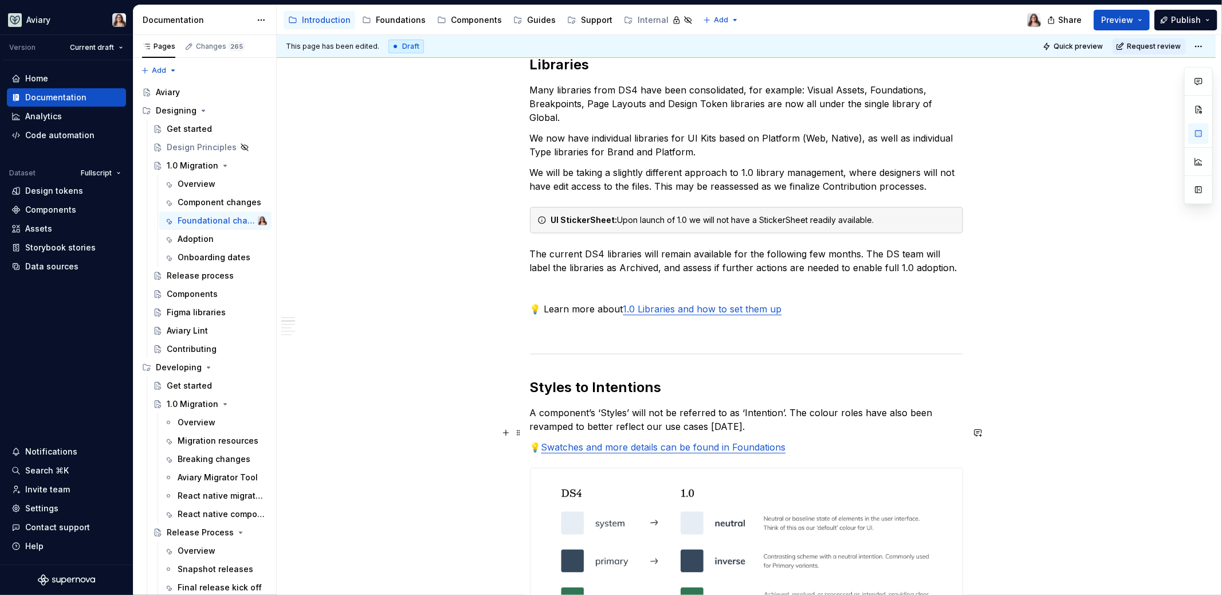
scroll to position [272, 0]
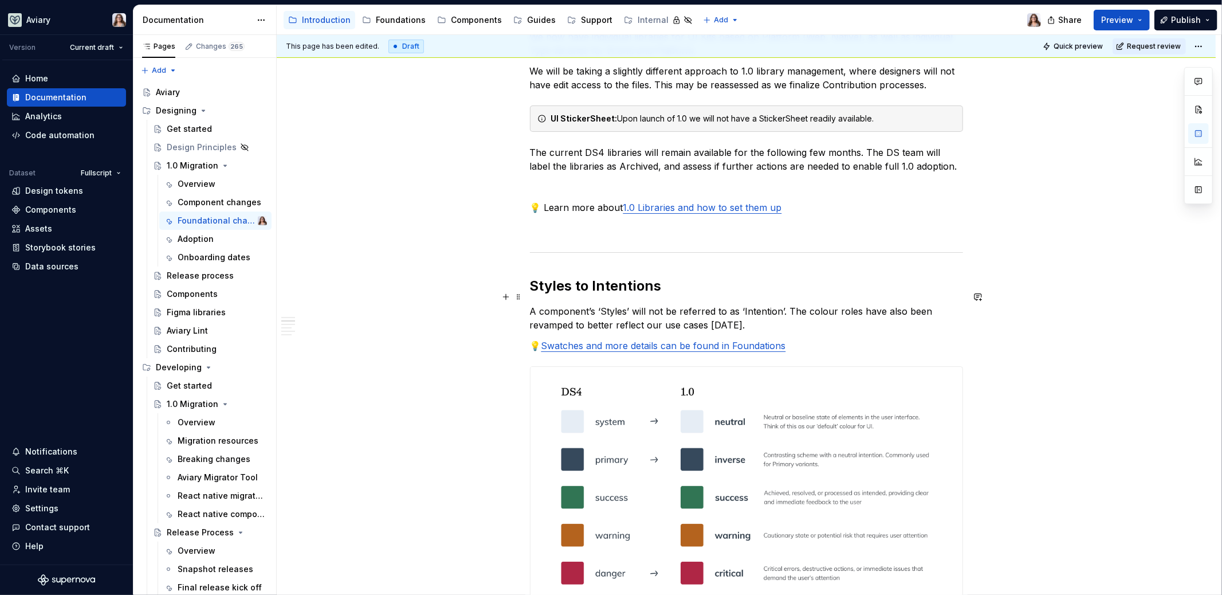
click at [740, 314] on p "A component’s ‘Styles’ will not be referred to as ‘Intention’. The colour roles…" at bounding box center [746, 318] width 433 height 28
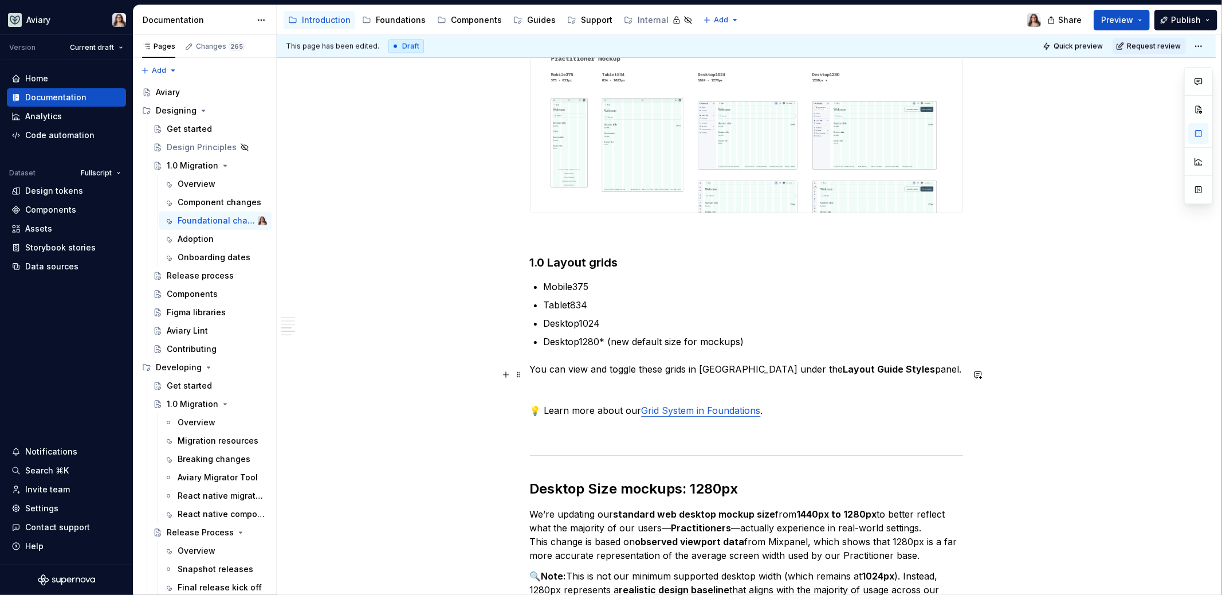
click at [603, 383] on p at bounding box center [746, 390] width 433 height 14
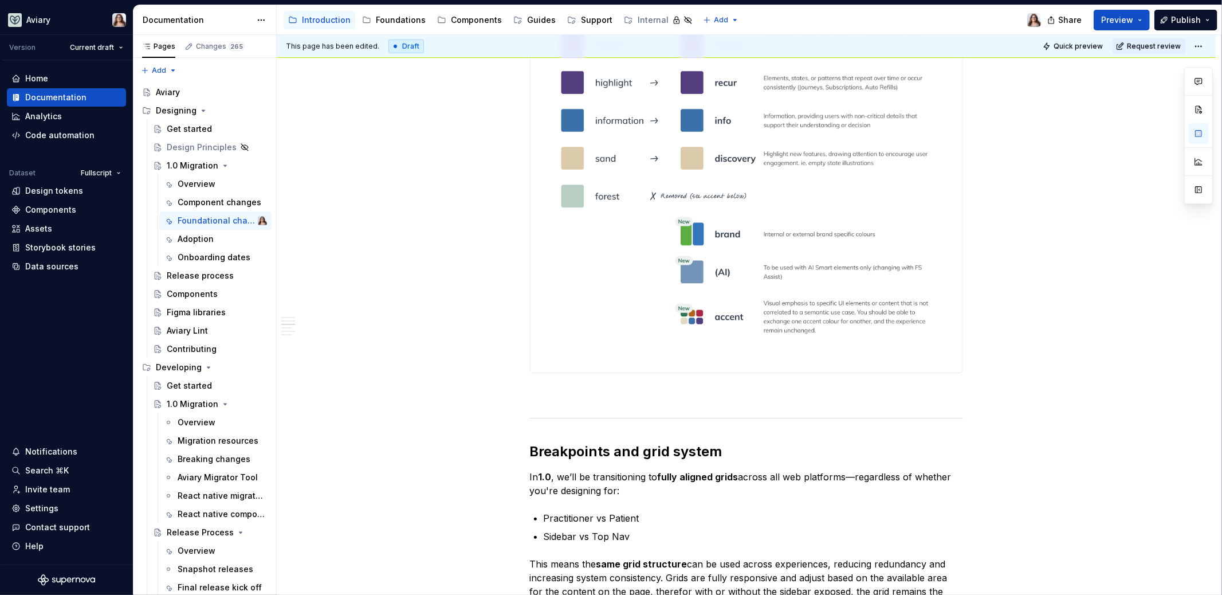
scroll to position [814, 0]
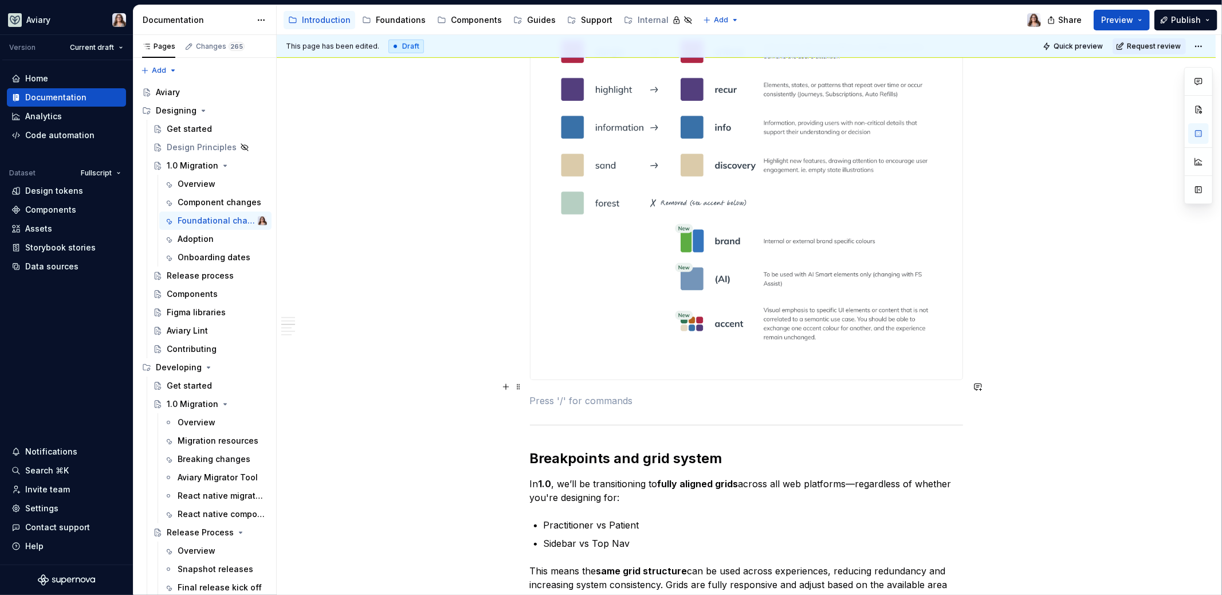
click at [589, 394] on p at bounding box center [746, 401] width 433 height 14
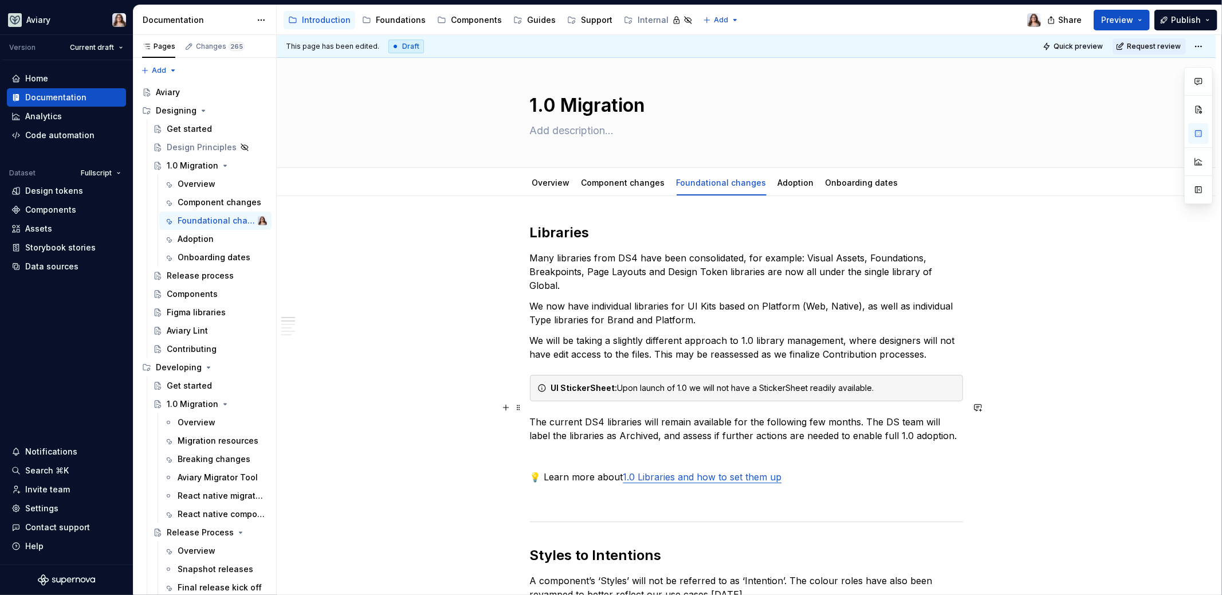
scroll to position [1, 0]
click at [610, 186] on link "Component changes" at bounding box center [624, 184] width 84 height 10
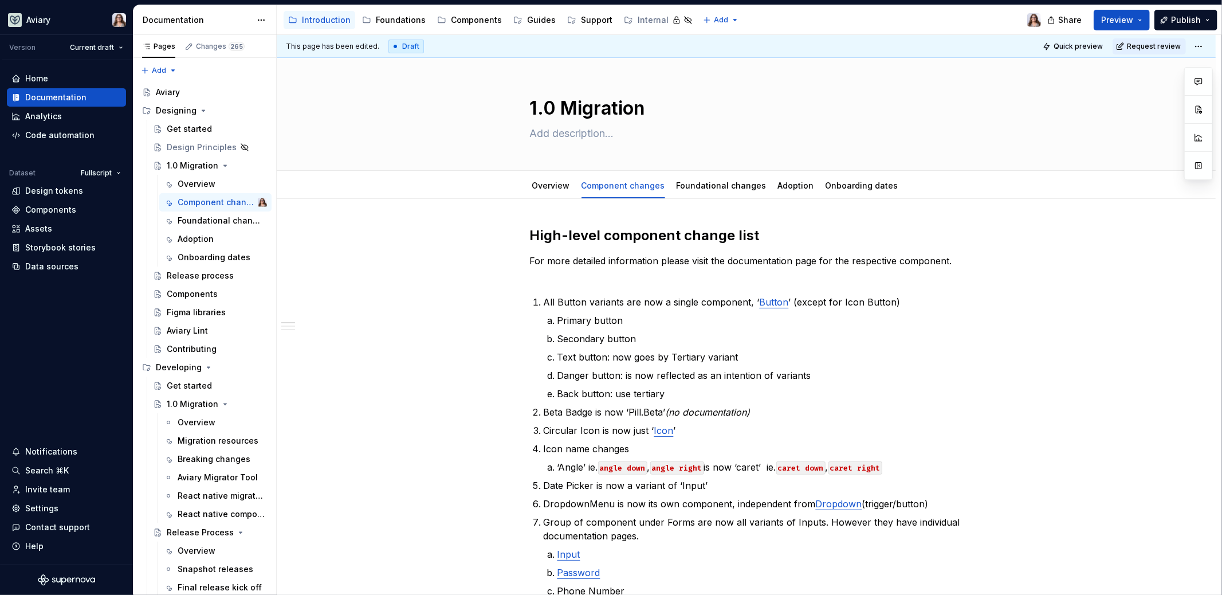
type textarea "*"
